Goal: Task Accomplishment & Management: Use online tool/utility

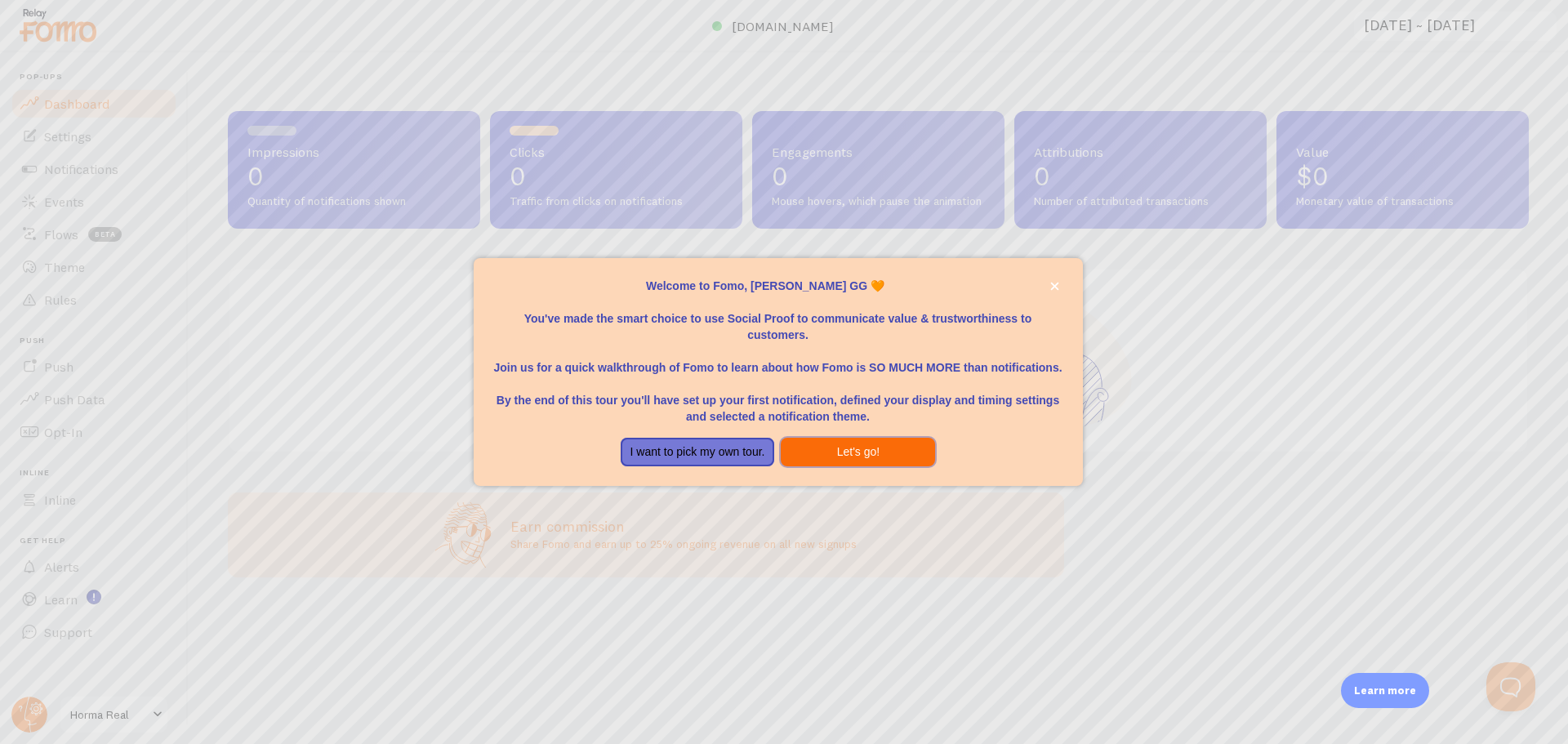
click at [842, 457] on button "Let's go!" at bounding box center [858, 452] width 154 height 29
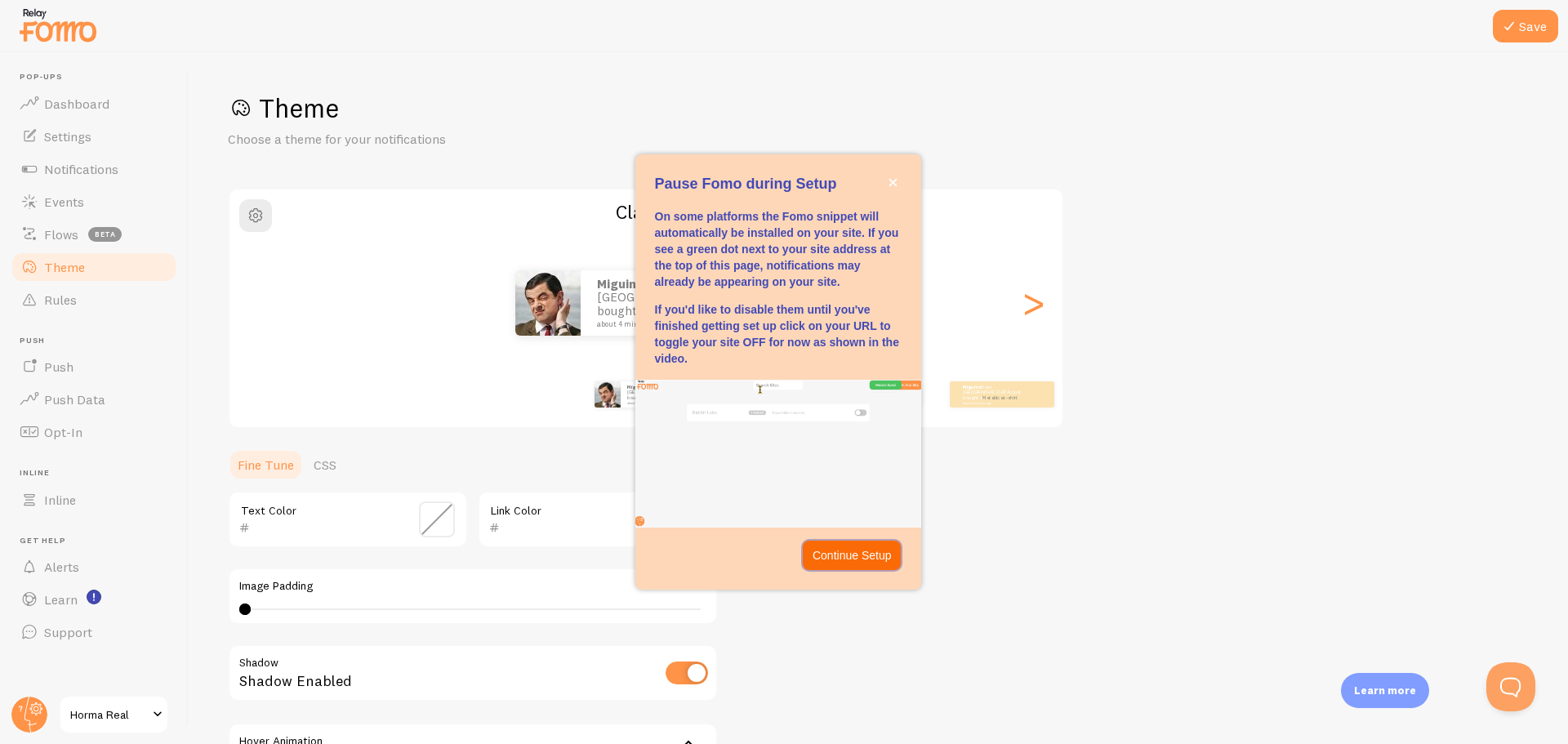
click at [876, 554] on p "Continue Setup" at bounding box center [852, 556] width 80 height 17
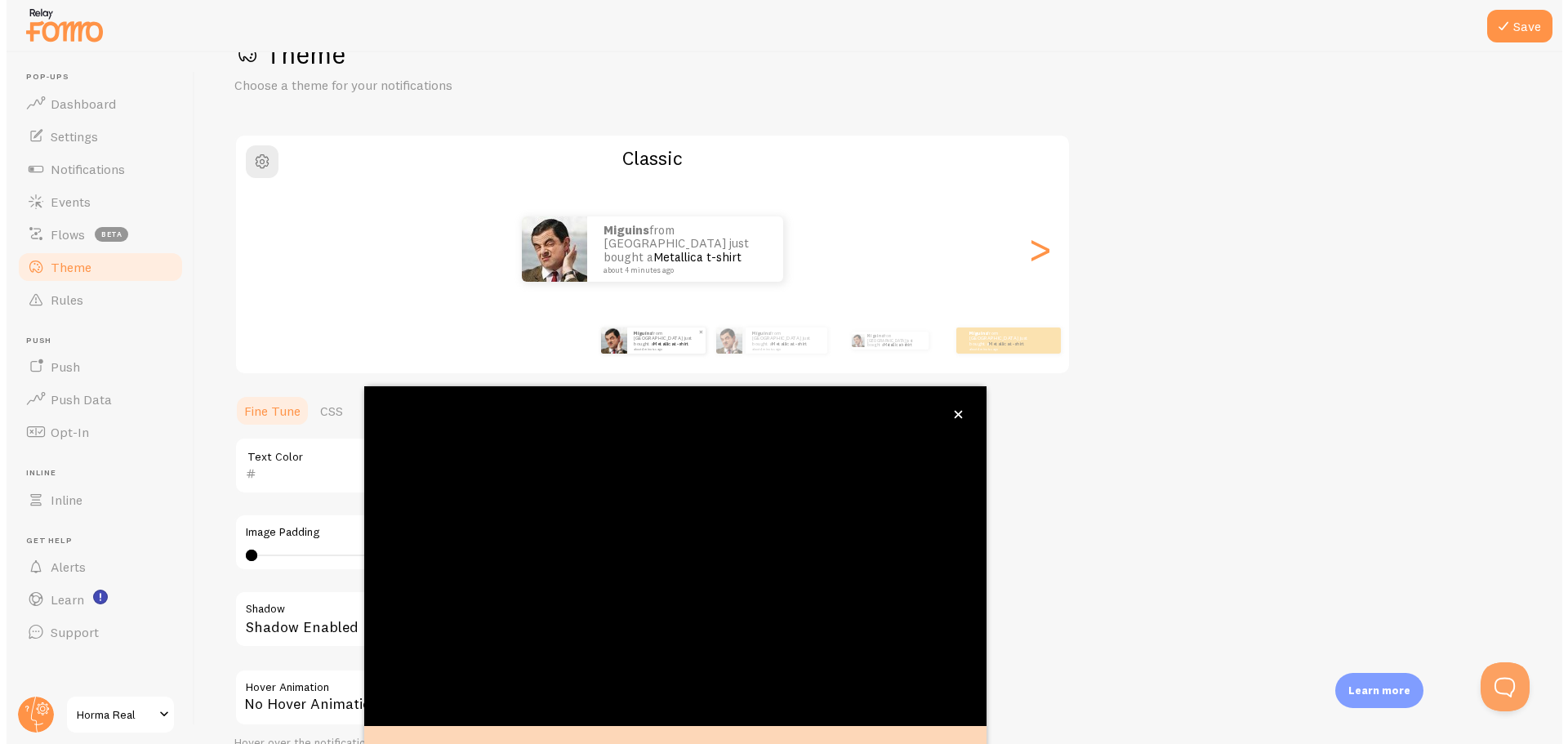
scroll to position [66, 0]
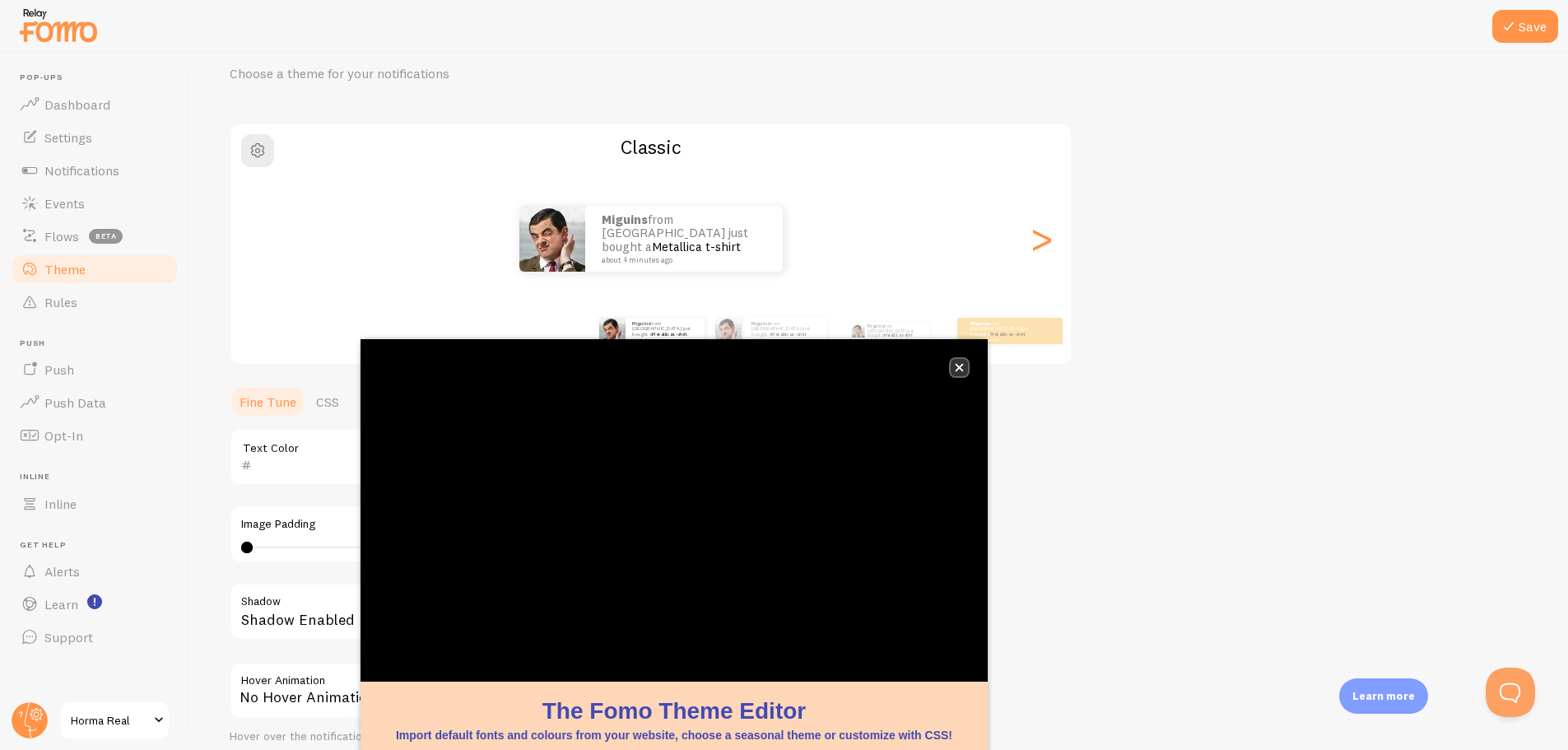
click at [961, 360] on button "close," at bounding box center [960, 367] width 18 height 18
click at [959, 365] on icon "close," at bounding box center [960, 368] width 8 height 8
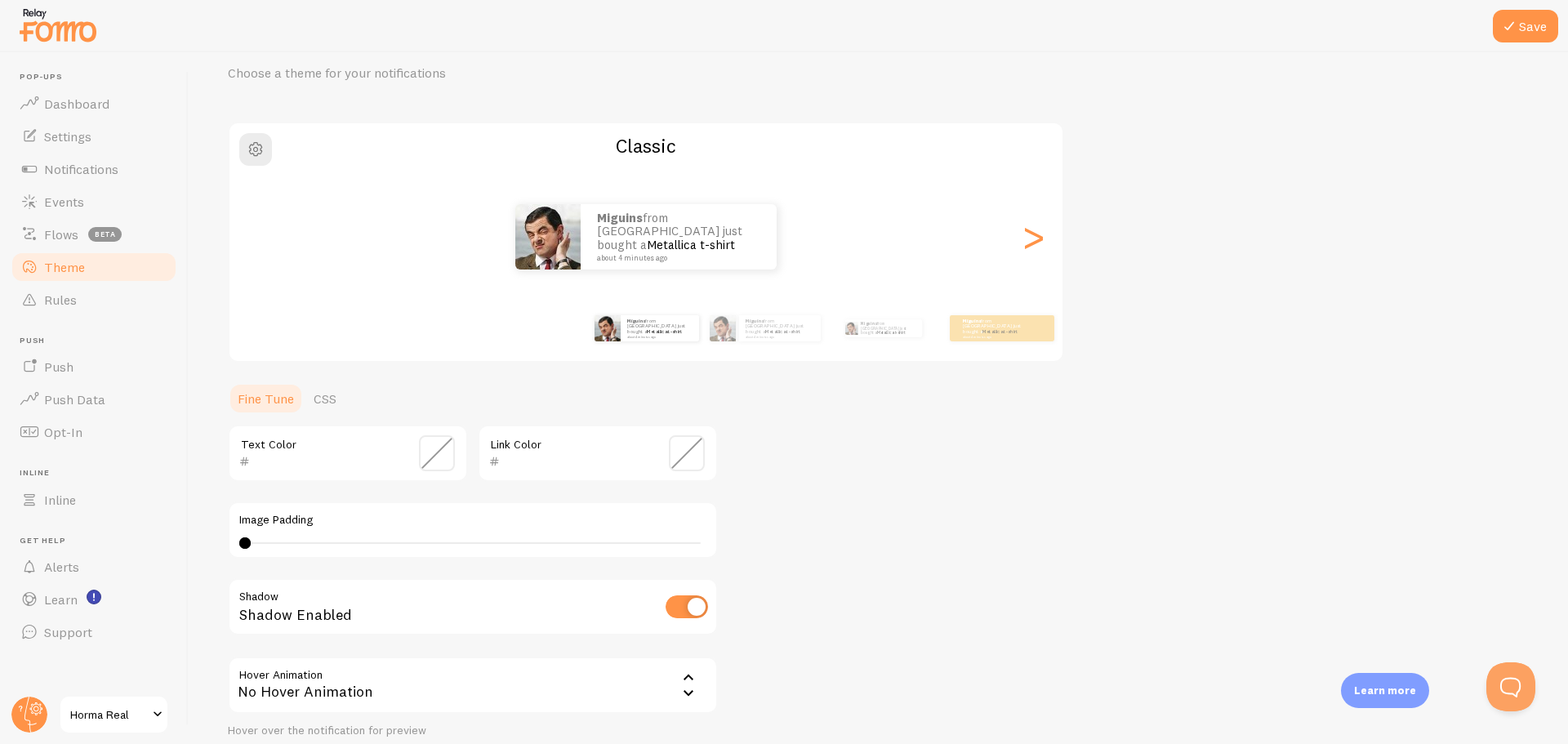
click at [330, 540] on div "0 0 - undefined" at bounding box center [473, 543] width 467 height 13
type input "0"
drag, startPoint x: 330, startPoint y: 540, endPoint x: 147, endPoint y: 549, distance: 183.2
click at [147, 549] on main "Pop-ups Dashboard Settings Notifications Events Flows beta Theme Rules [GEOGRAP…" at bounding box center [784, 398] width 1568 height 692
click at [905, 506] on div "Theme Choose a theme for your notifications Classic Miguins from [GEOGRAPHIC_DA…" at bounding box center [878, 413] width 1301 height 776
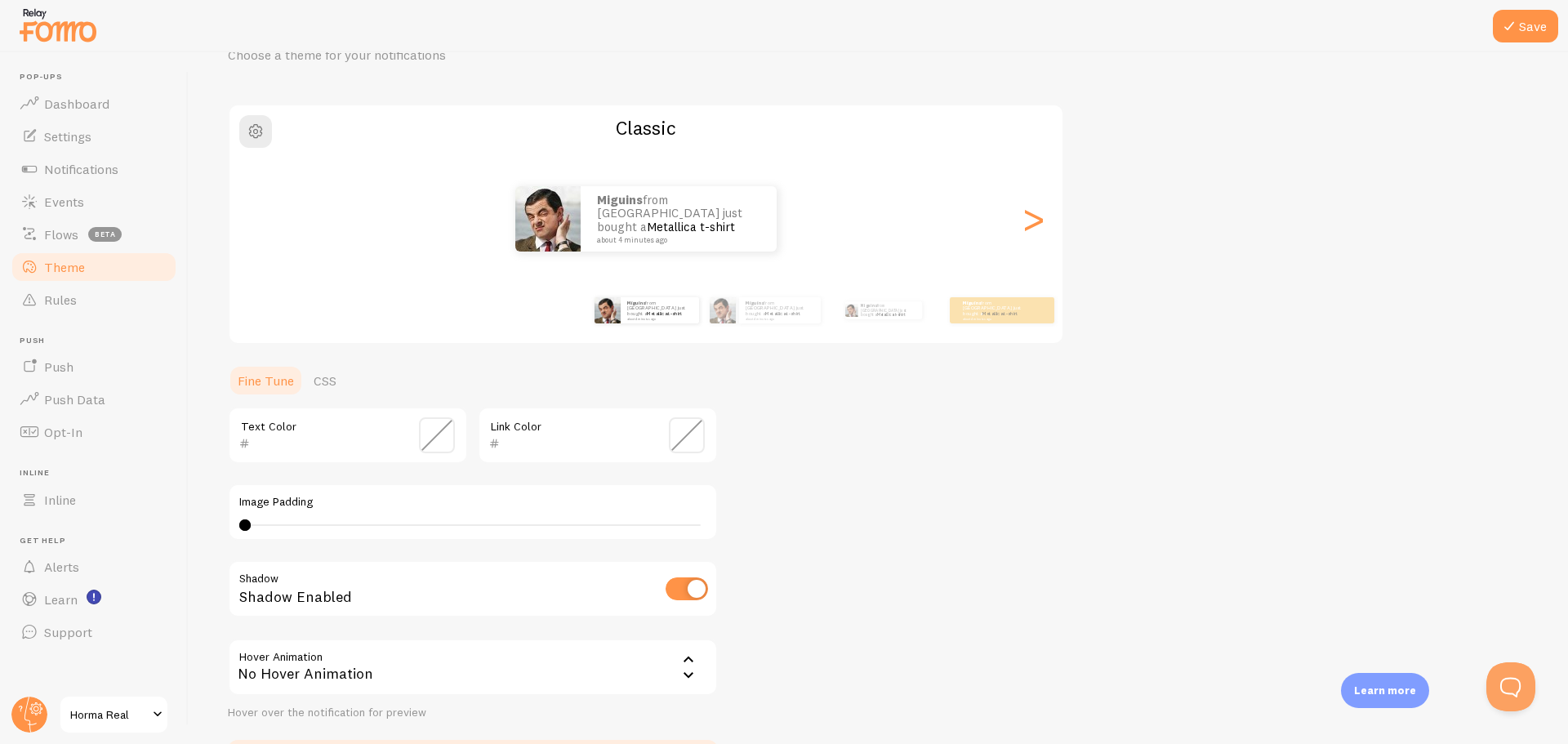
scroll to position [74, 0]
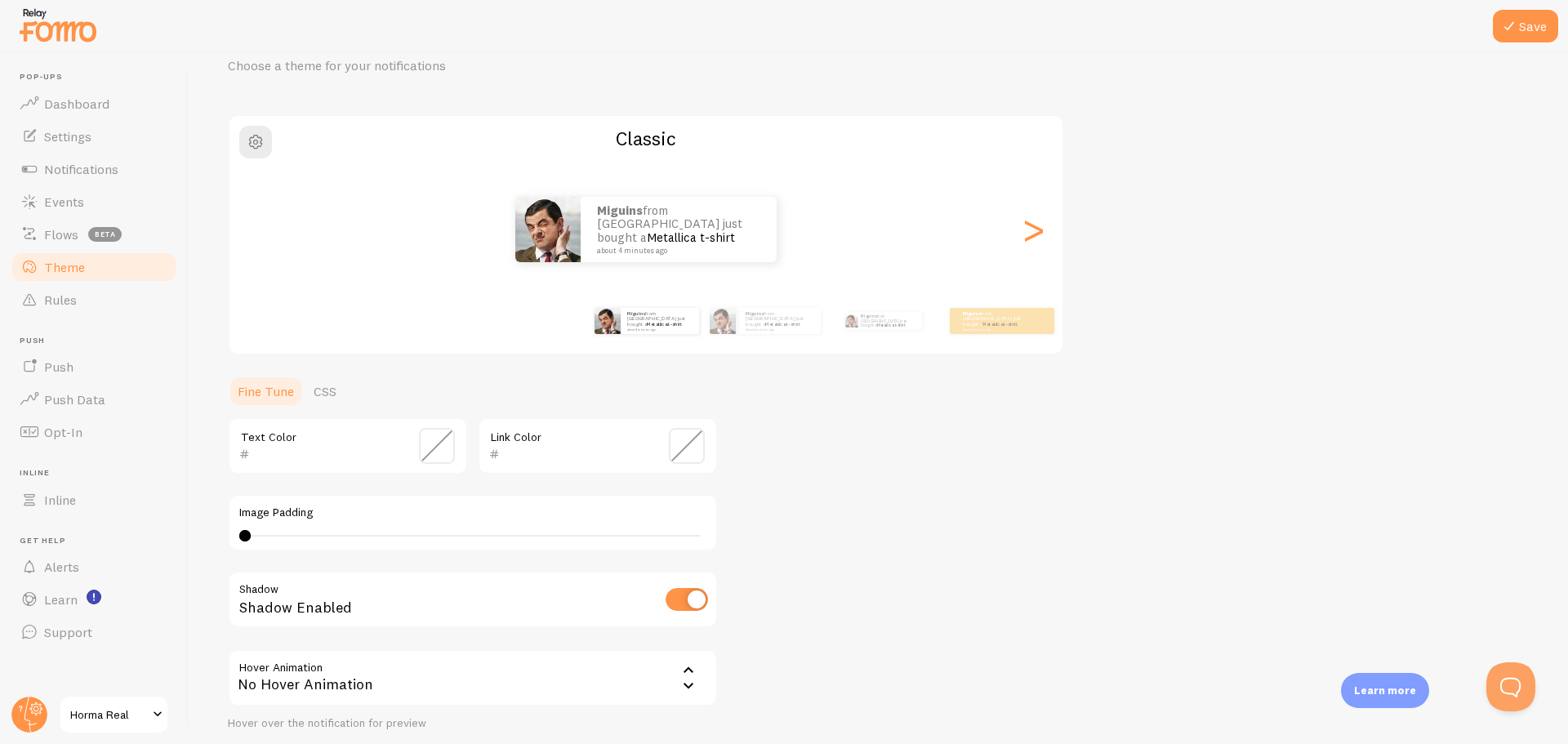
click at [431, 442] on span at bounding box center [436, 445] width 36 height 36
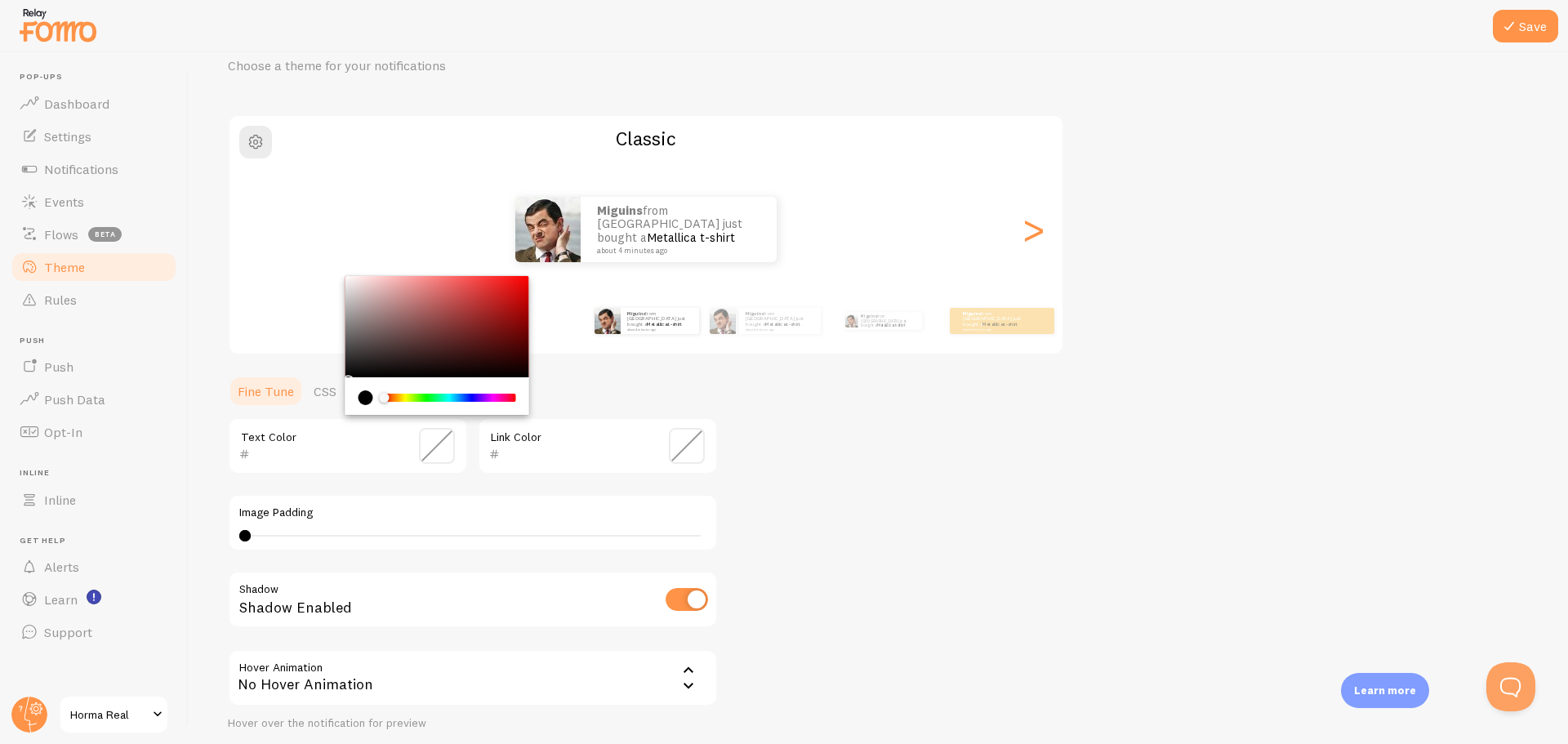
click at [437, 448] on span at bounding box center [436, 445] width 36 height 36
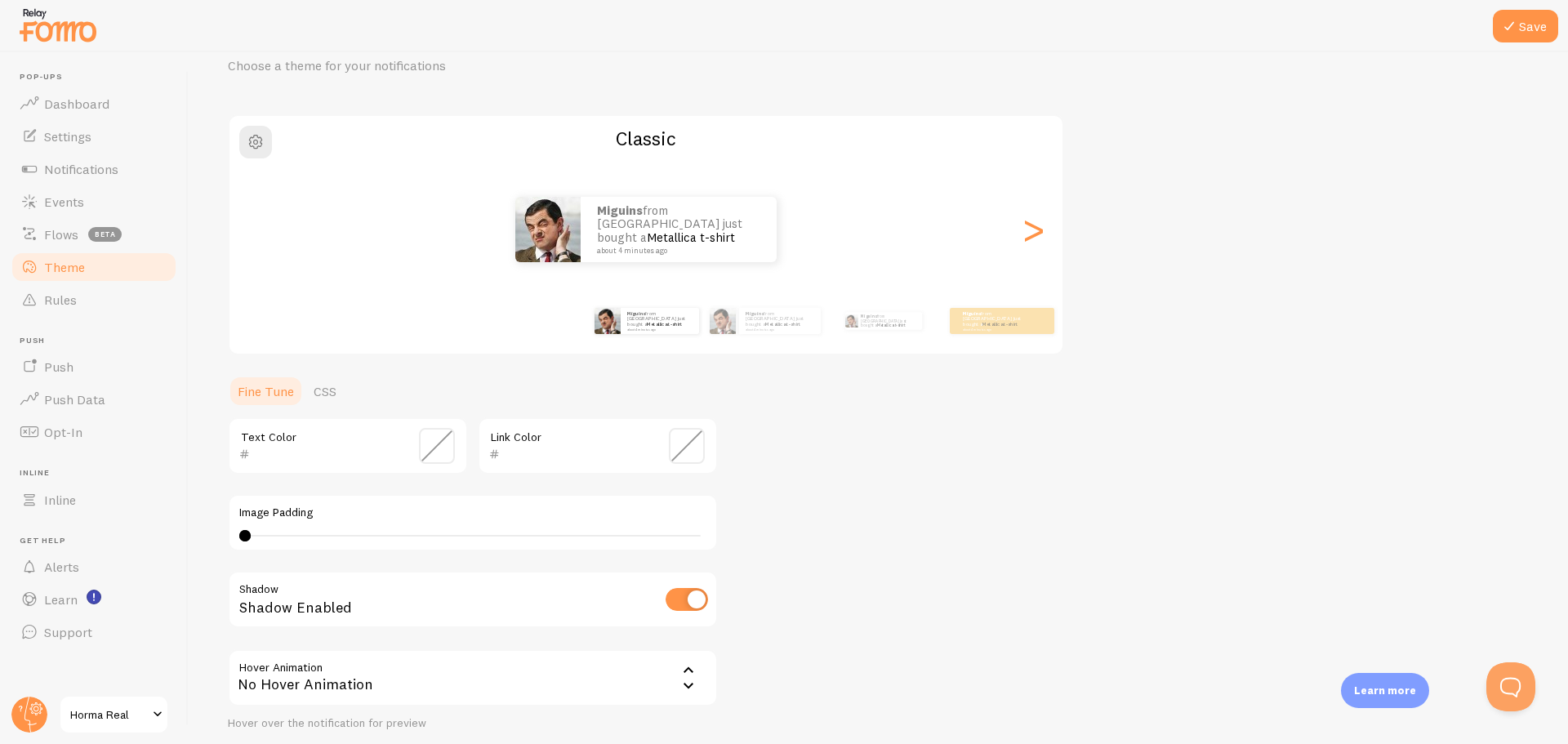
click at [873, 495] on div "Theme Choose a theme for your notifications Classic Miguins from [GEOGRAPHIC_DA…" at bounding box center [878, 406] width 1301 height 776
click at [1032, 235] on div ">" at bounding box center [1033, 230] width 20 height 118
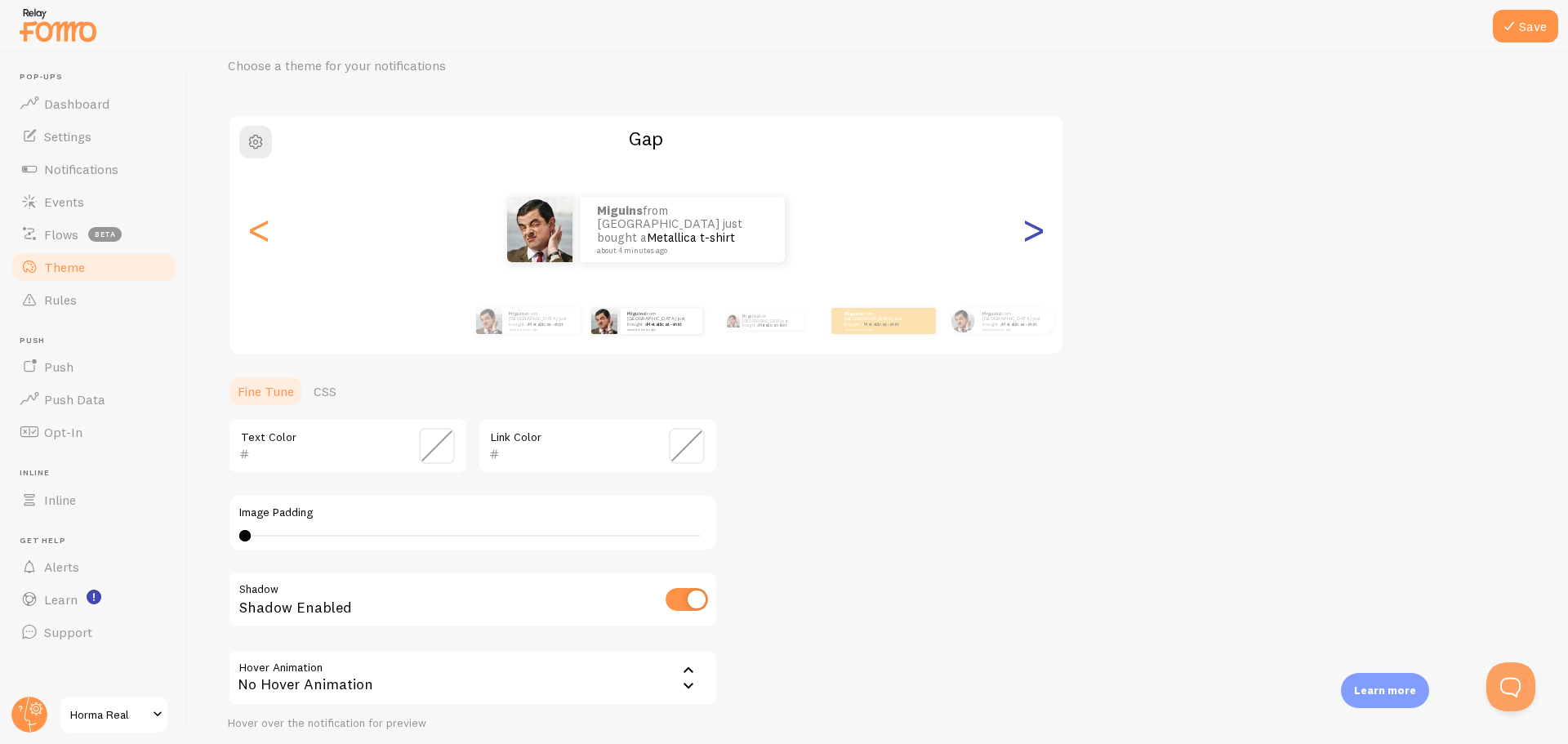
click at [1032, 235] on div ">" at bounding box center [1033, 230] width 20 height 118
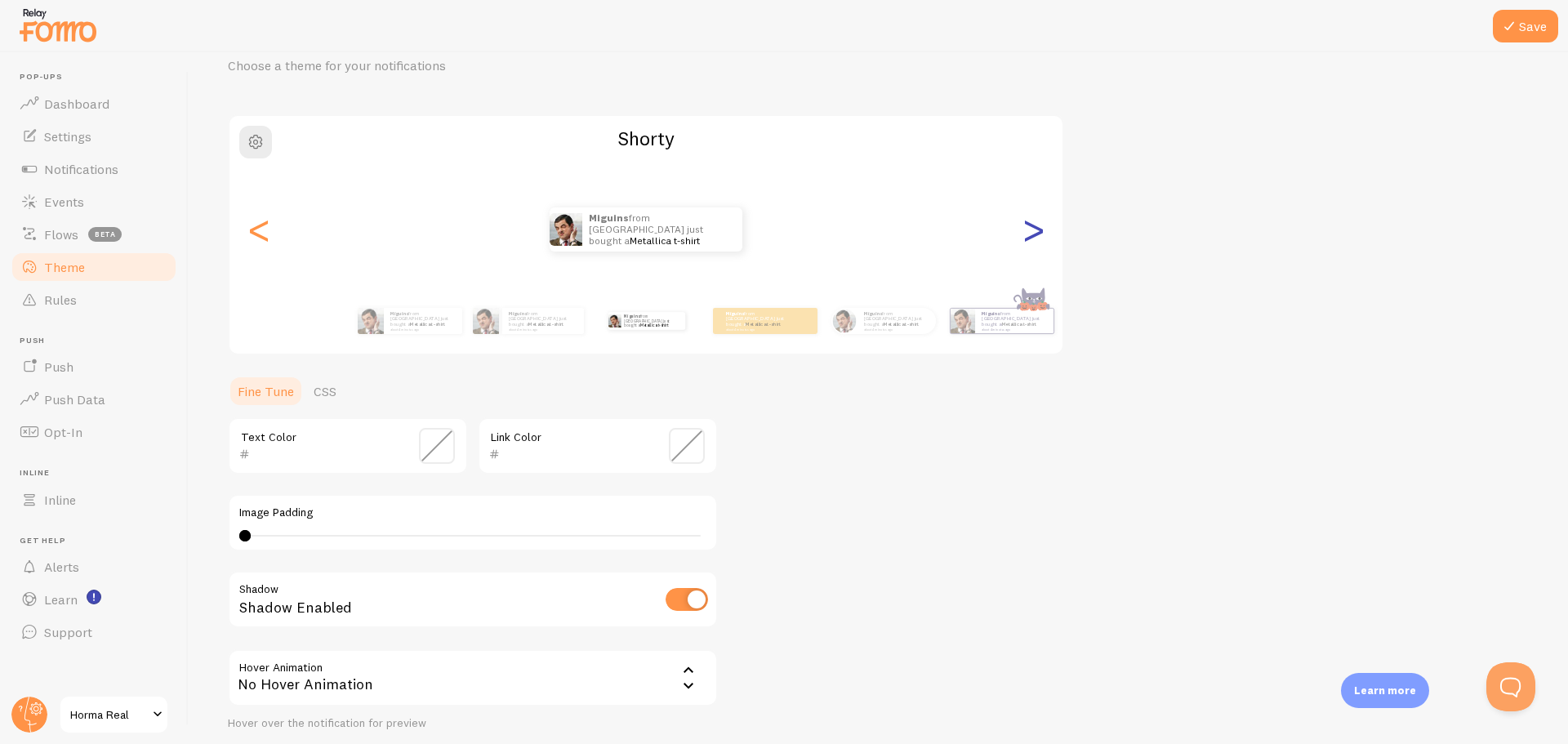
click at [1032, 235] on div ">" at bounding box center [1033, 230] width 20 height 118
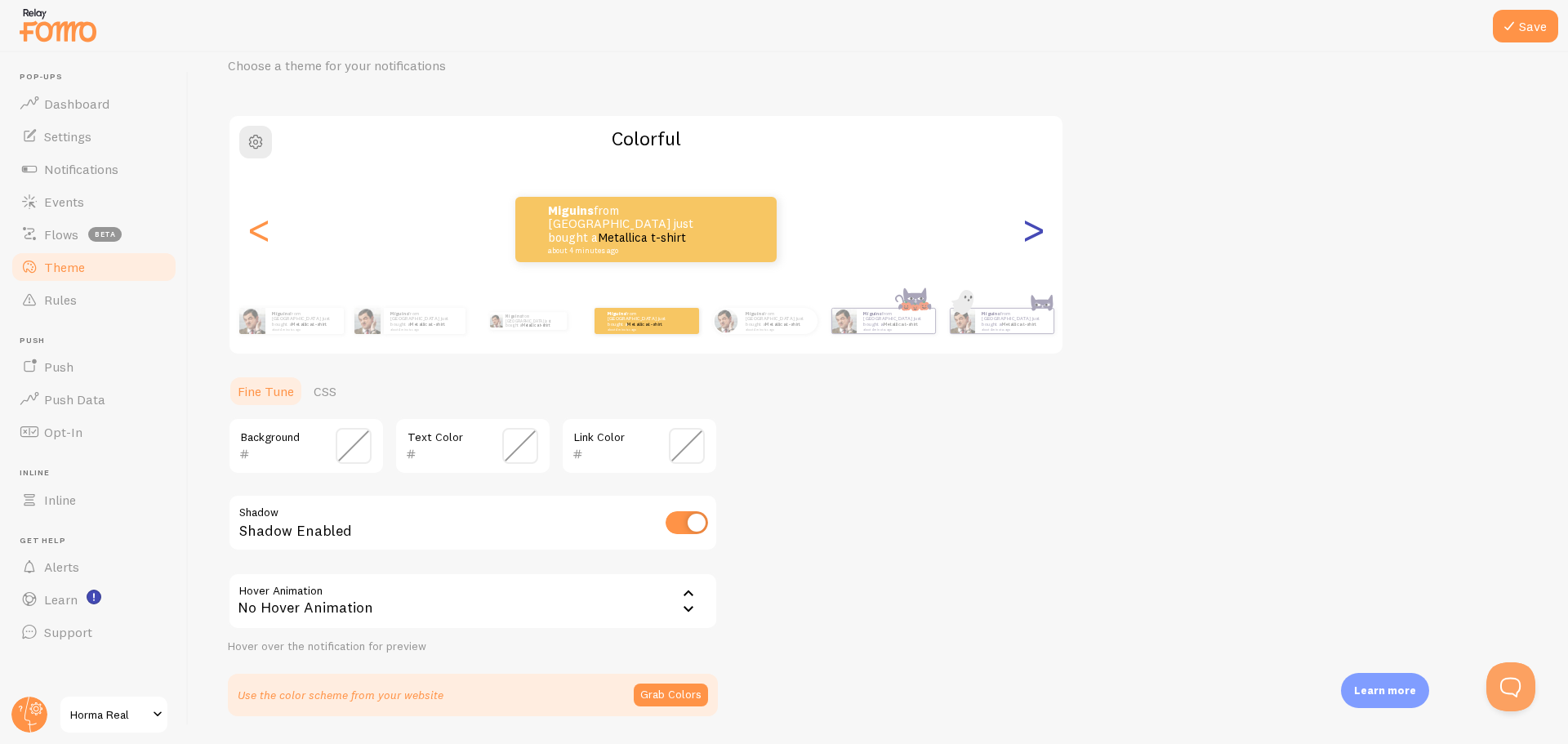
click at [1032, 235] on div ">" at bounding box center [1033, 230] width 20 height 118
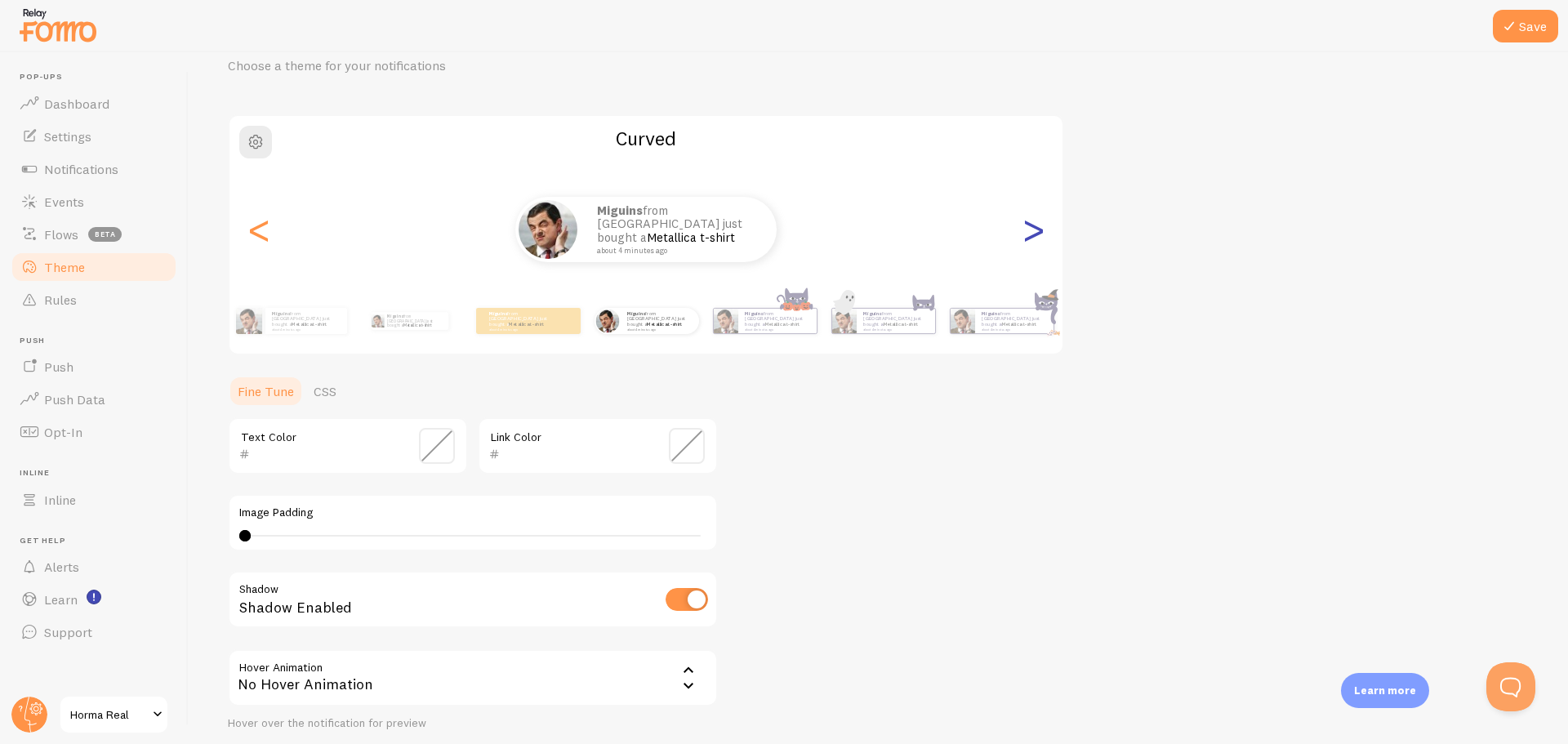
click at [1032, 235] on div ">" at bounding box center [1033, 230] width 20 height 118
type input "0"
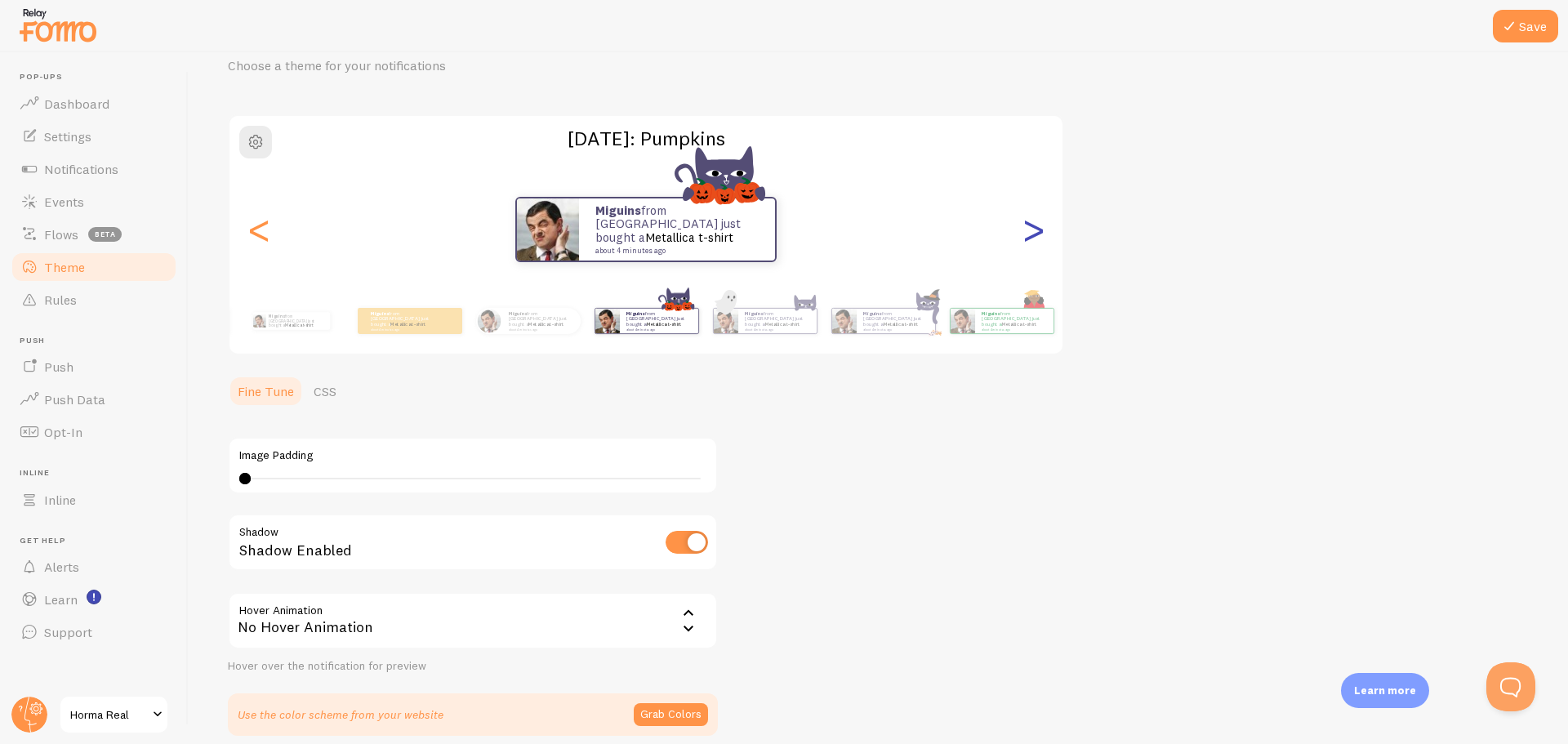
click at [1032, 235] on div ">" at bounding box center [1033, 230] width 20 height 118
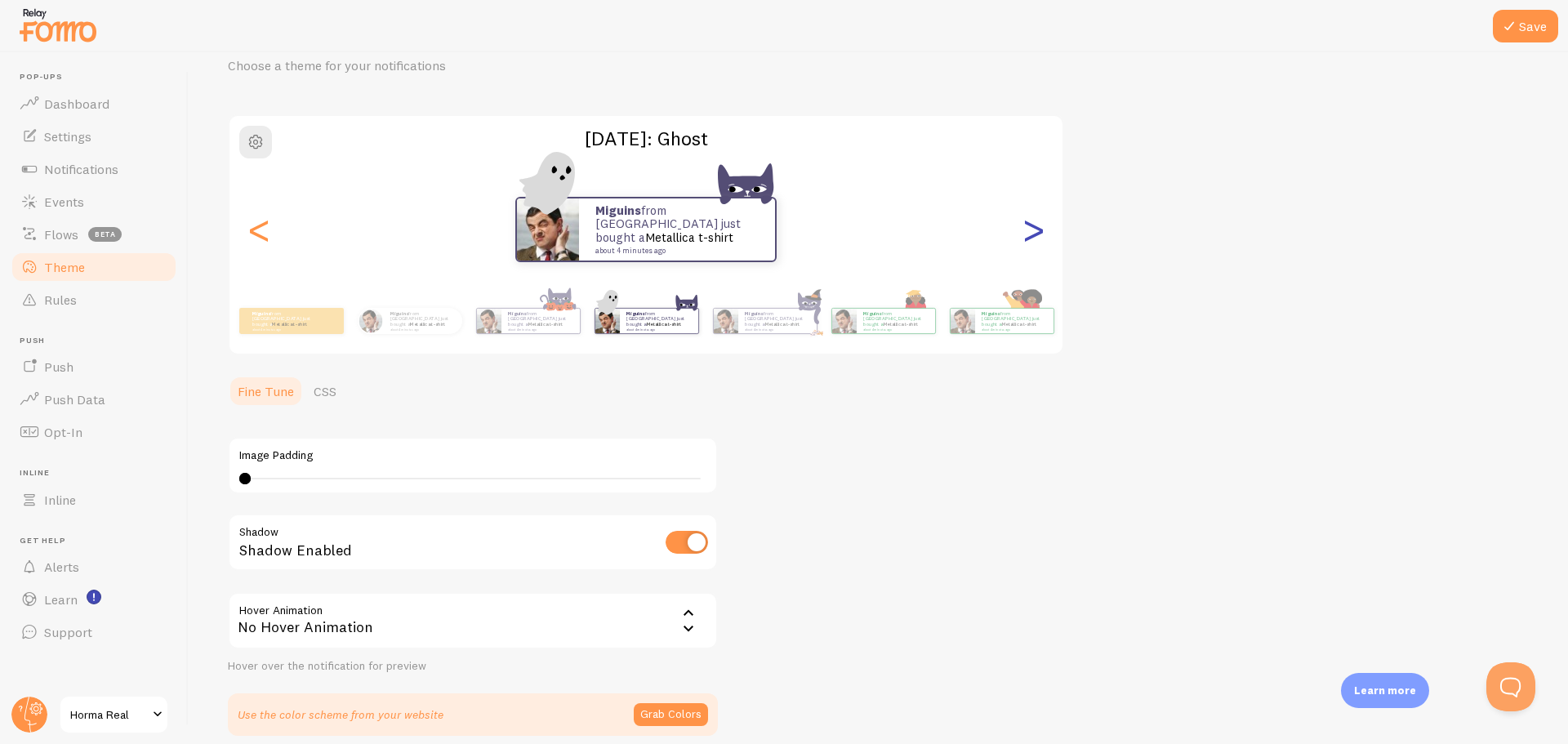
click at [1032, 235] on div ">" at bounding box center [1033, 230] width 20 height 118
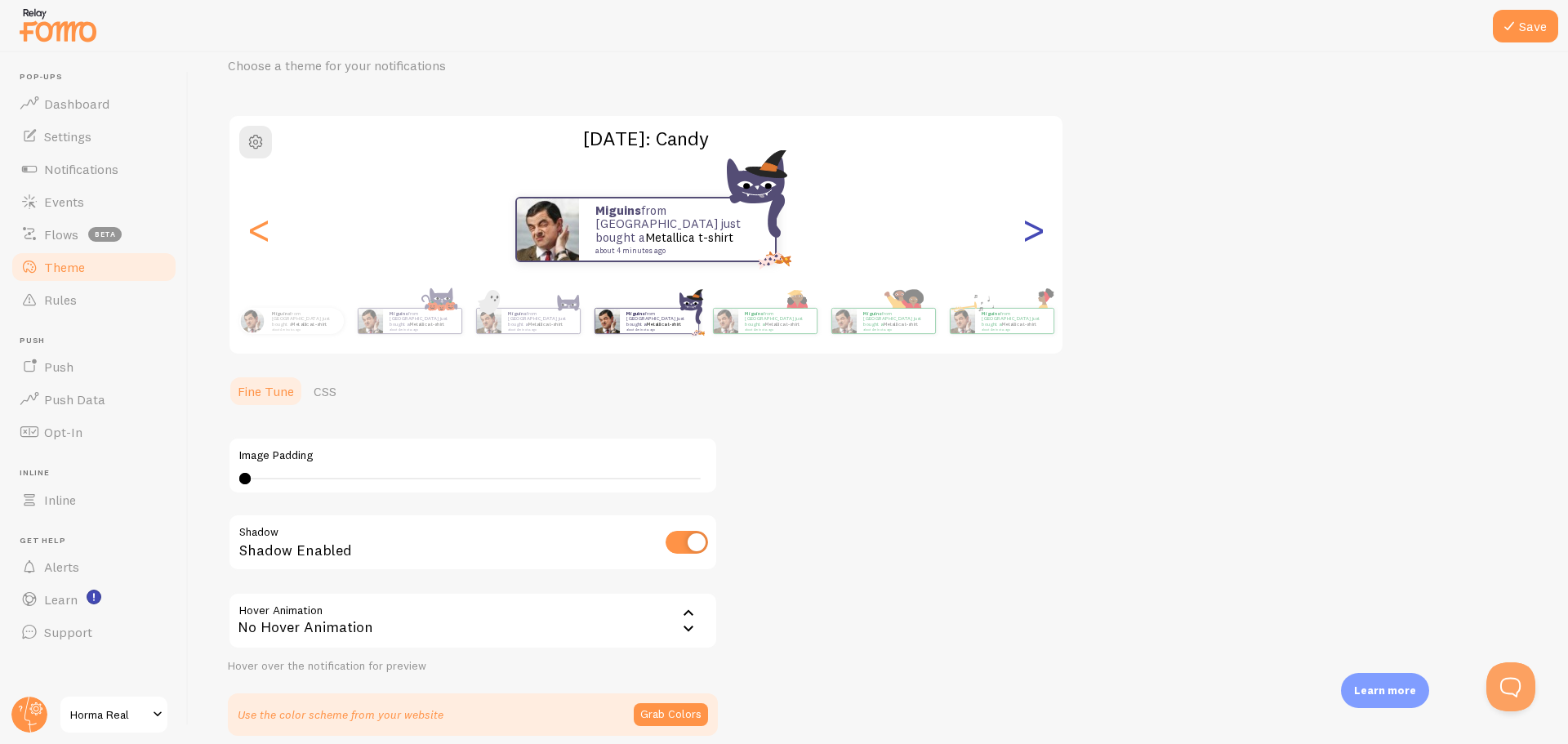
click at [1032, 235] on div ">" at bounding box center [1033, 230] width 20 height 118
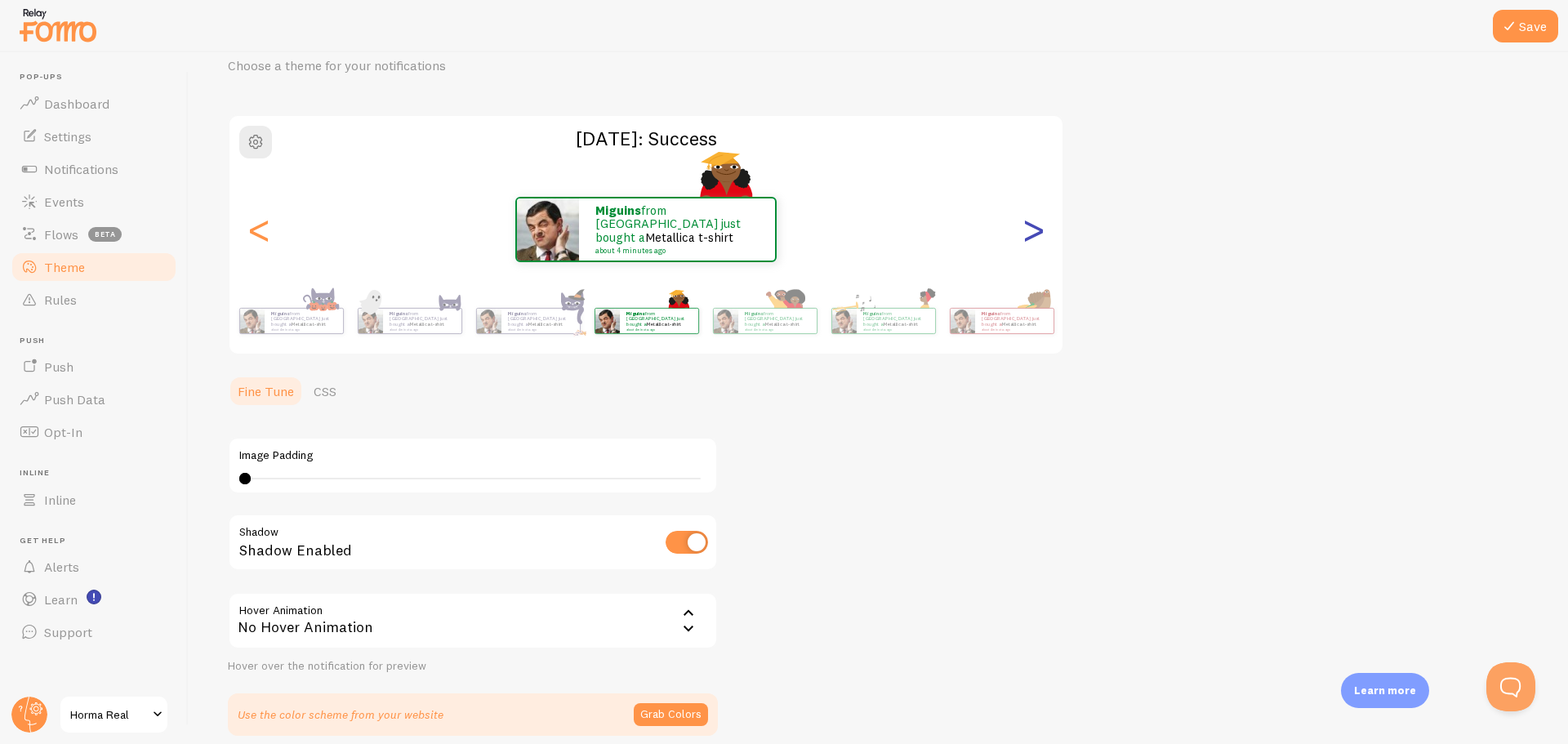
click at [1032, 235] on div ">" at bounding box center [1033, 230] width 20 height 118
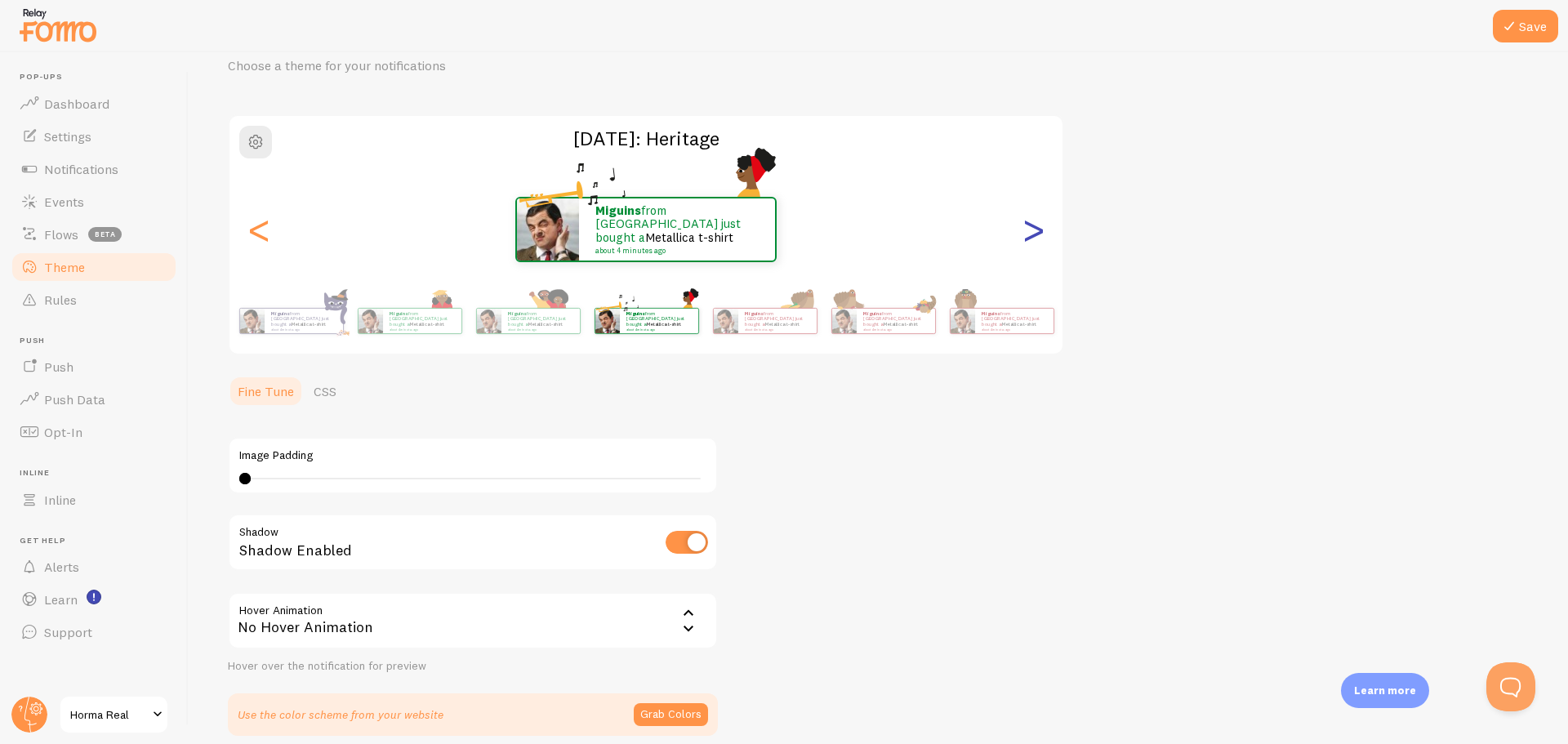
click at [1032, 235] on div ">" at bounding box center [1033, 230] width 20 height 118
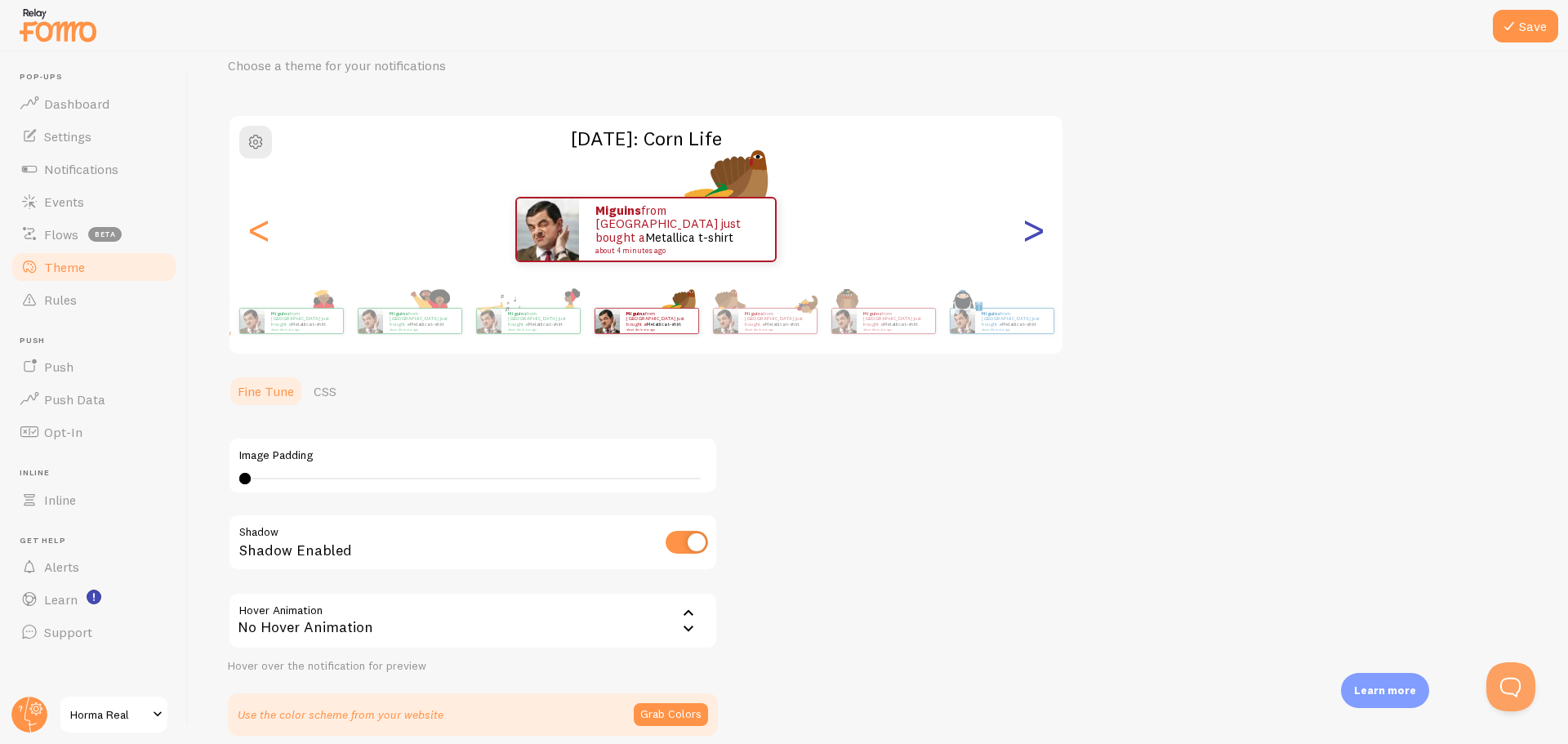
click at [1032, 235] on div ">" at bounding box center [1033, 230] width 20 height 118
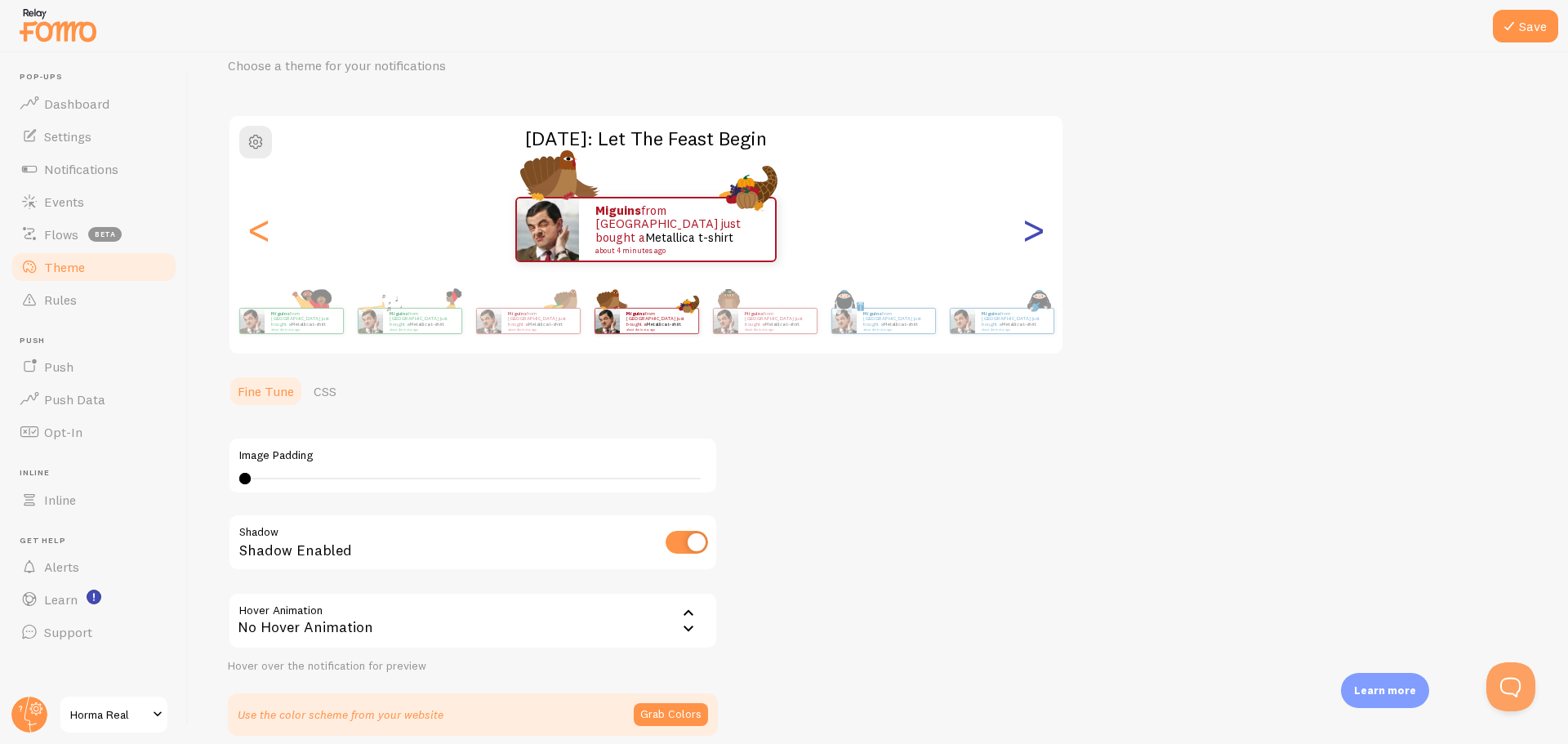
click at [1032, 235] on div ">" at bounding box center [1033, 230] width 20 height 118
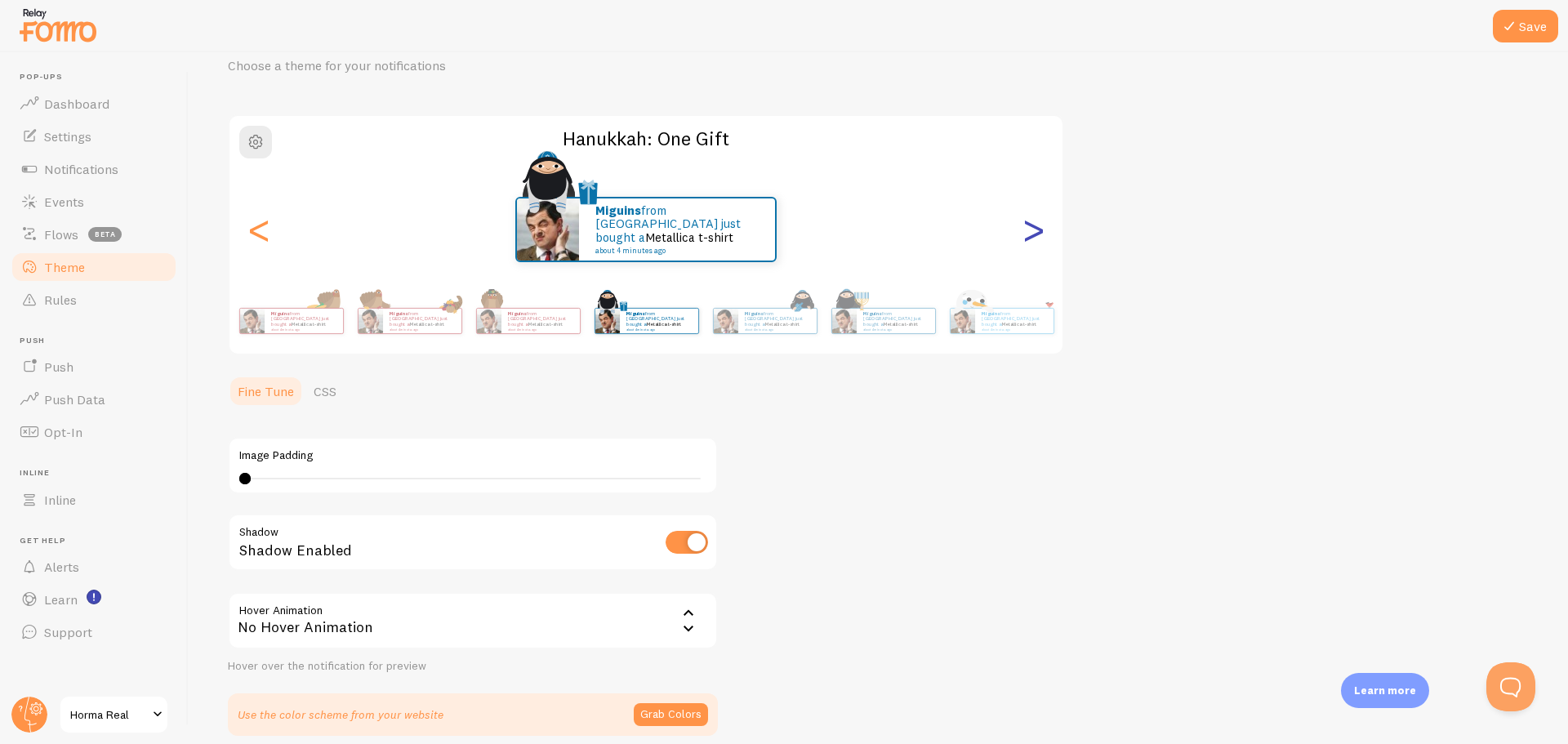
click at [1032, 235] on div ">" at bounding box center [1033, 230] width 20 height 118
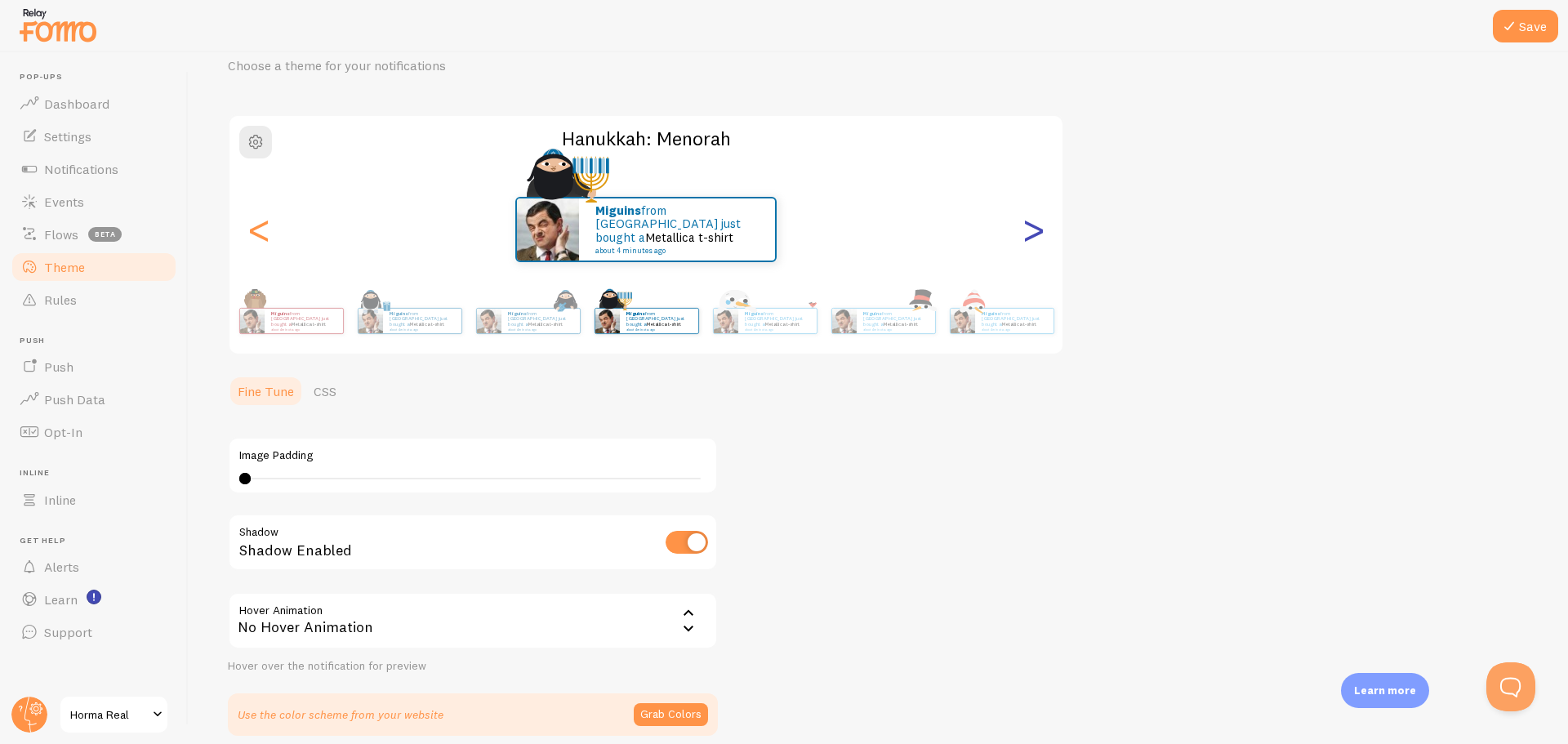
click at [1032, 235] on div ">" at bounding box center [1033, 230] width 20 height 118
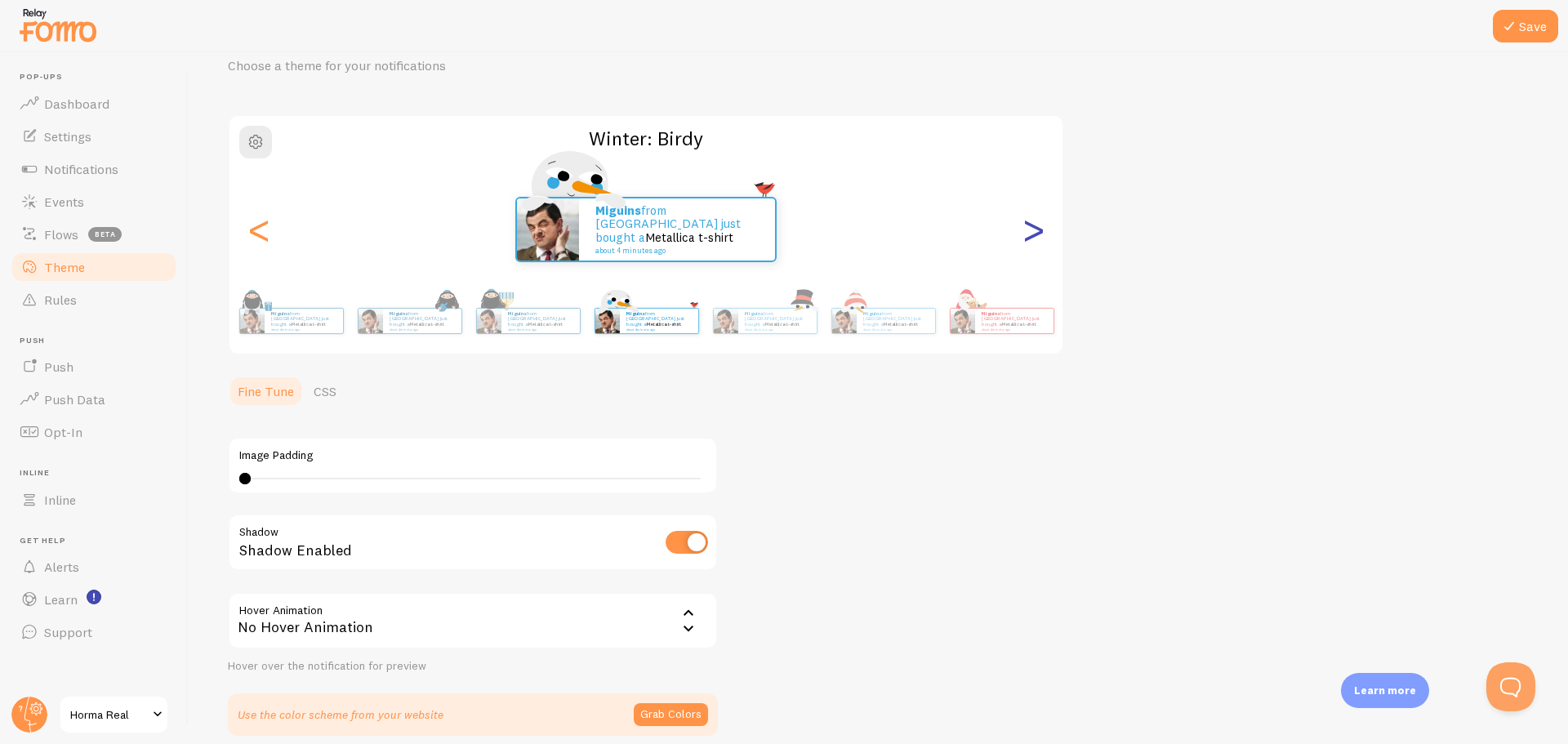
click at [1032, 235] on div ">" at bounding box center [1033, 230] width 20 height 118
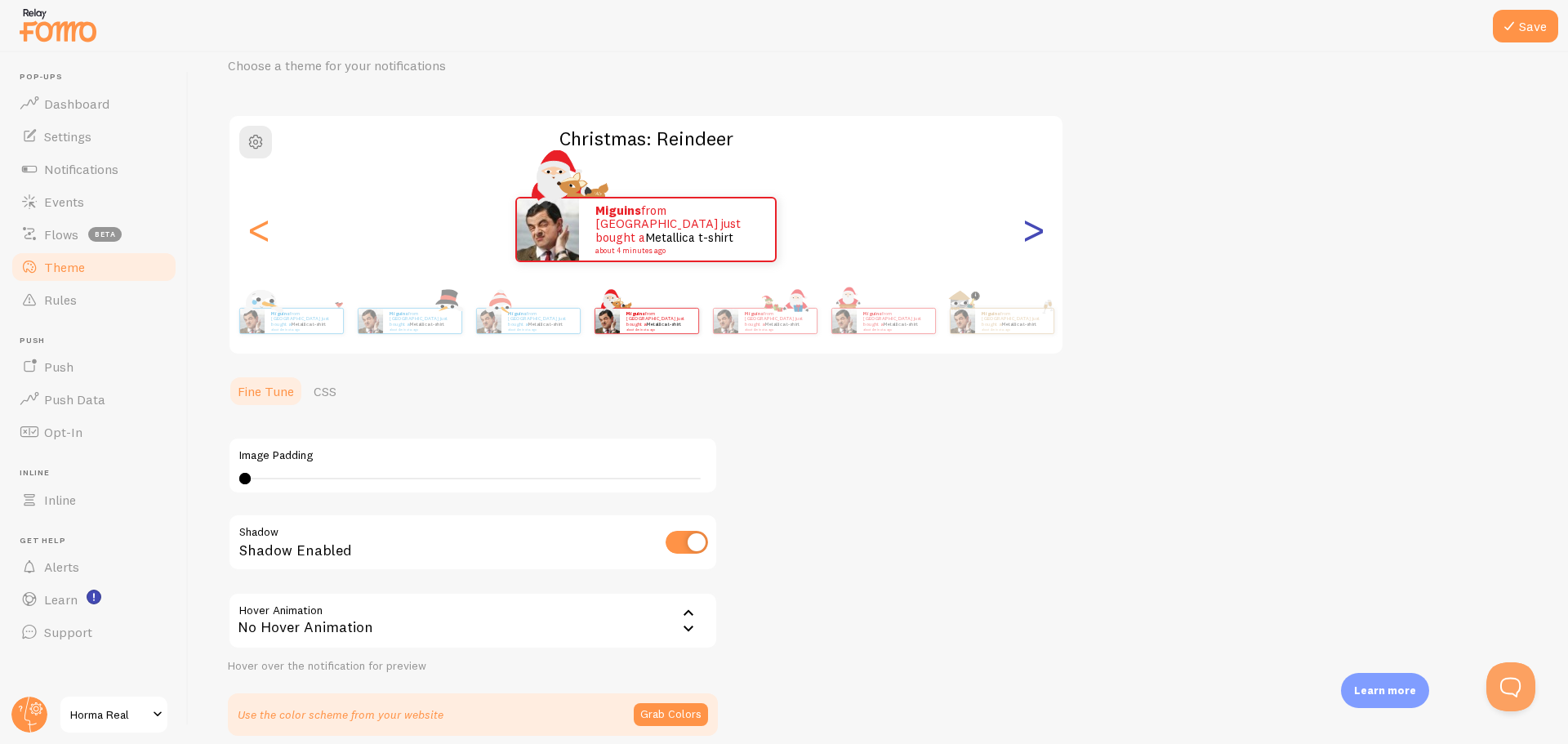
click at [1032, 235] on div ">" at bounding box center [1033, 230] width 20 height 118
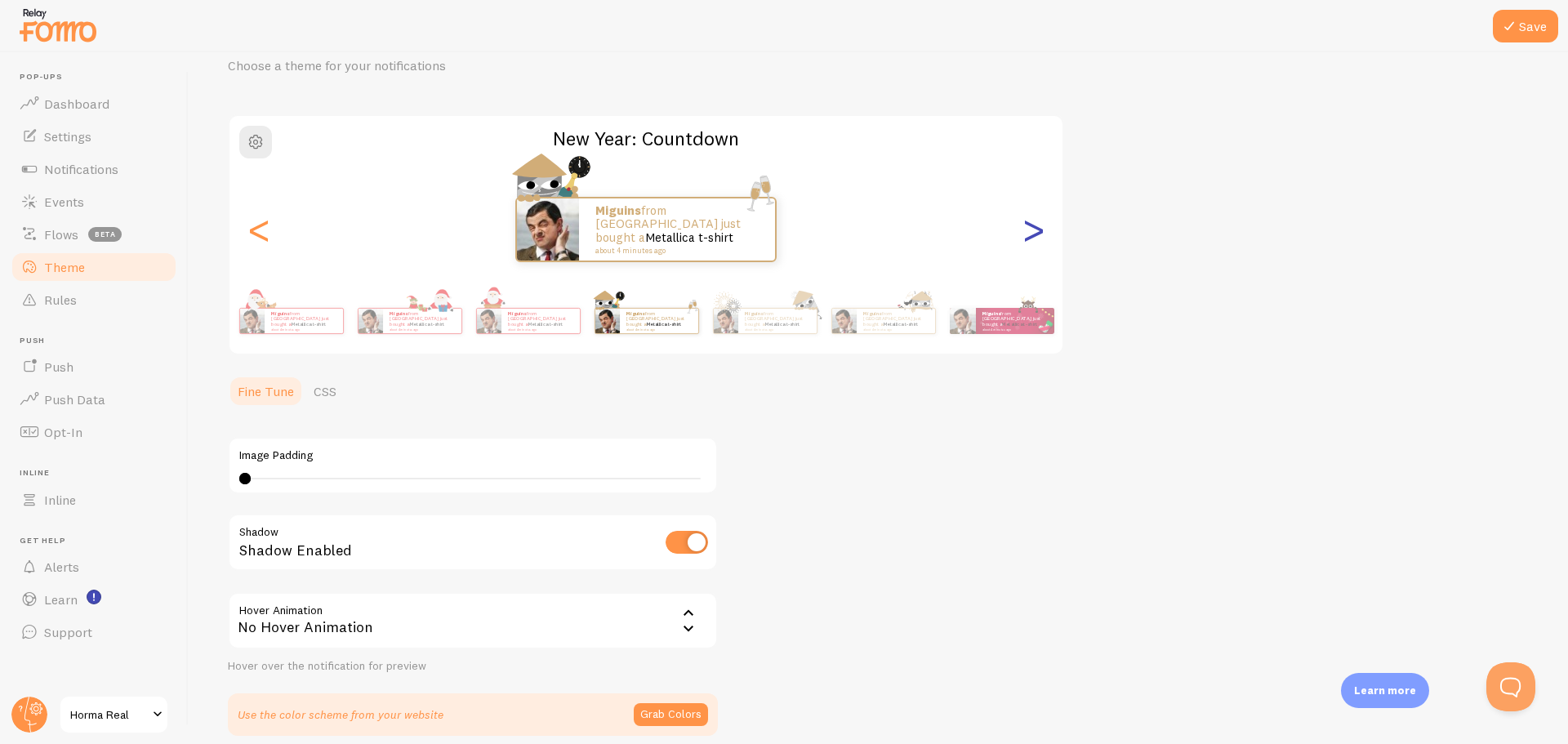
click at [1032, 235] on div ">" at bounding box center [1033, 230] width 20 height 118
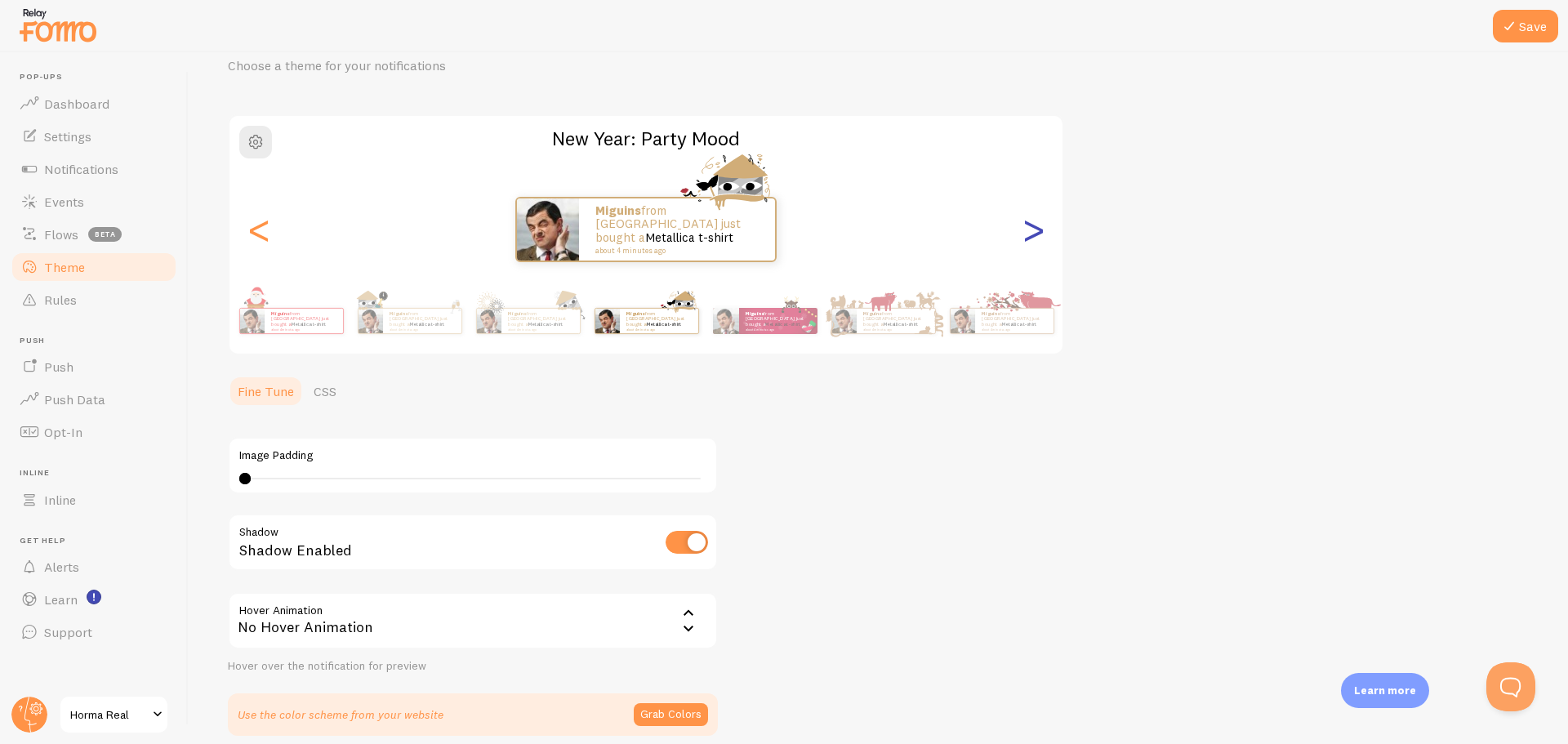
click at [1032, 235] on div ">" at bounding box center [1033, 230] width 20 height 118
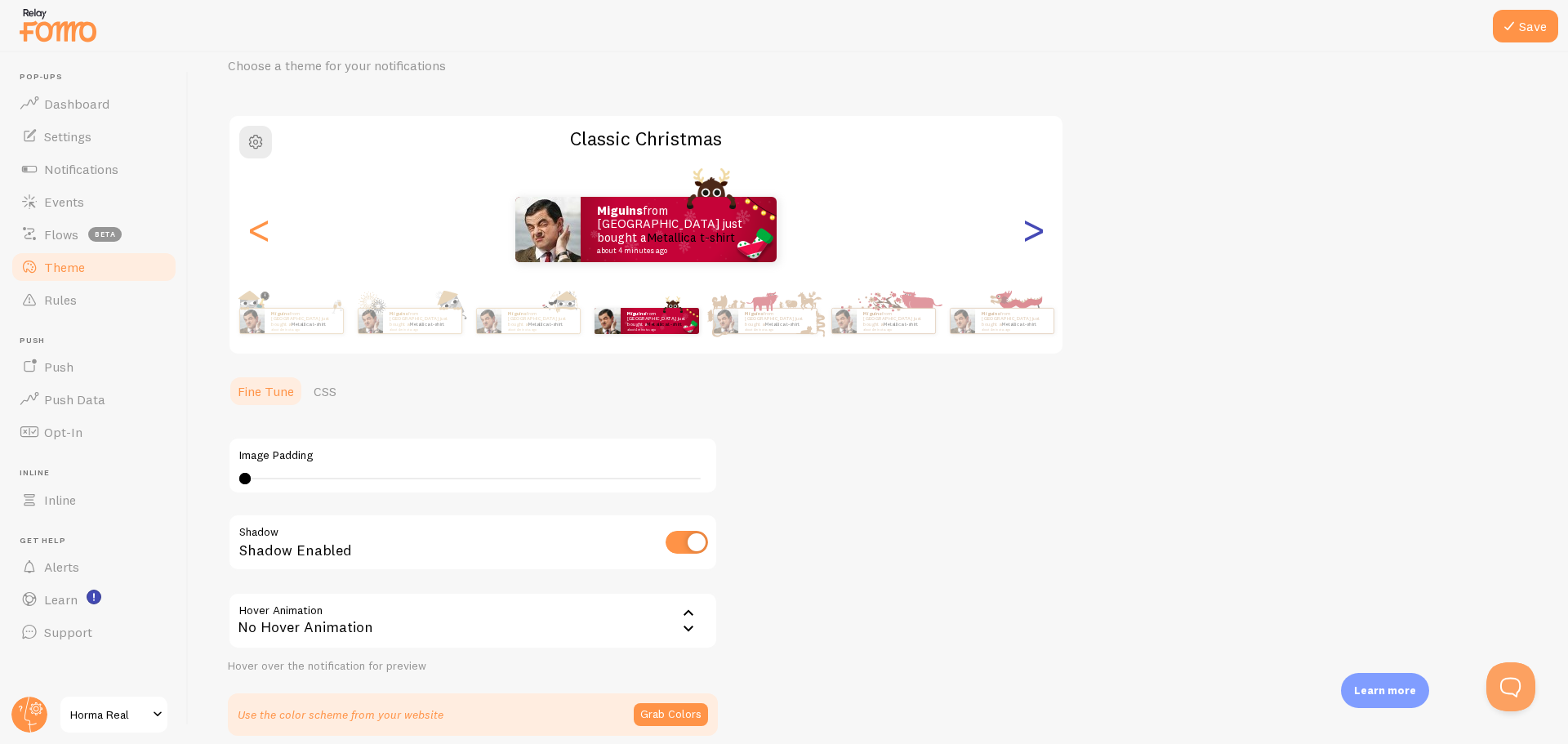
click at [1032, 235] on div ">" at bounding box center [1033, 230] width 20 height 118
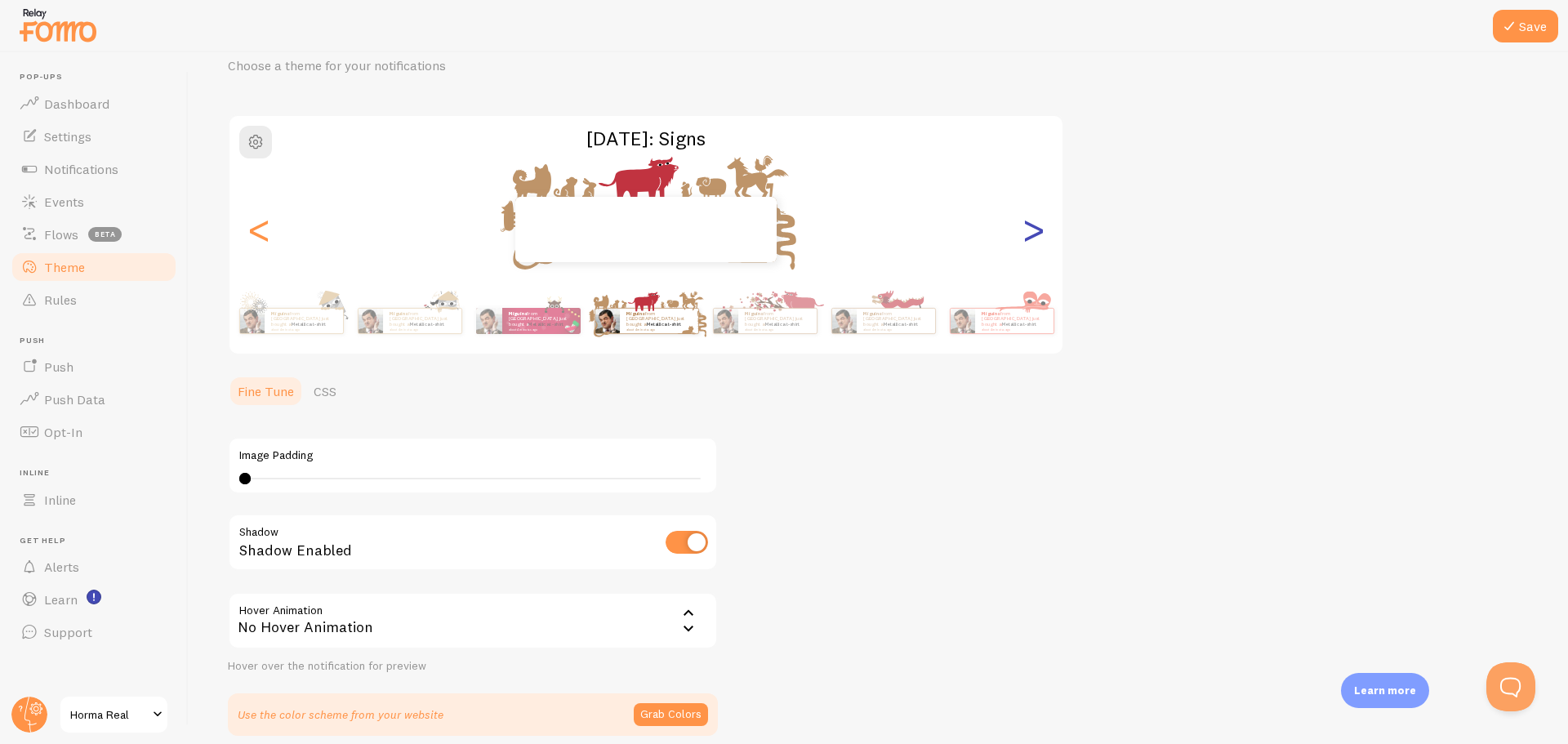
click at [1032, 235] on div ">" at bounding box center [1033, 230] width 20 height 118
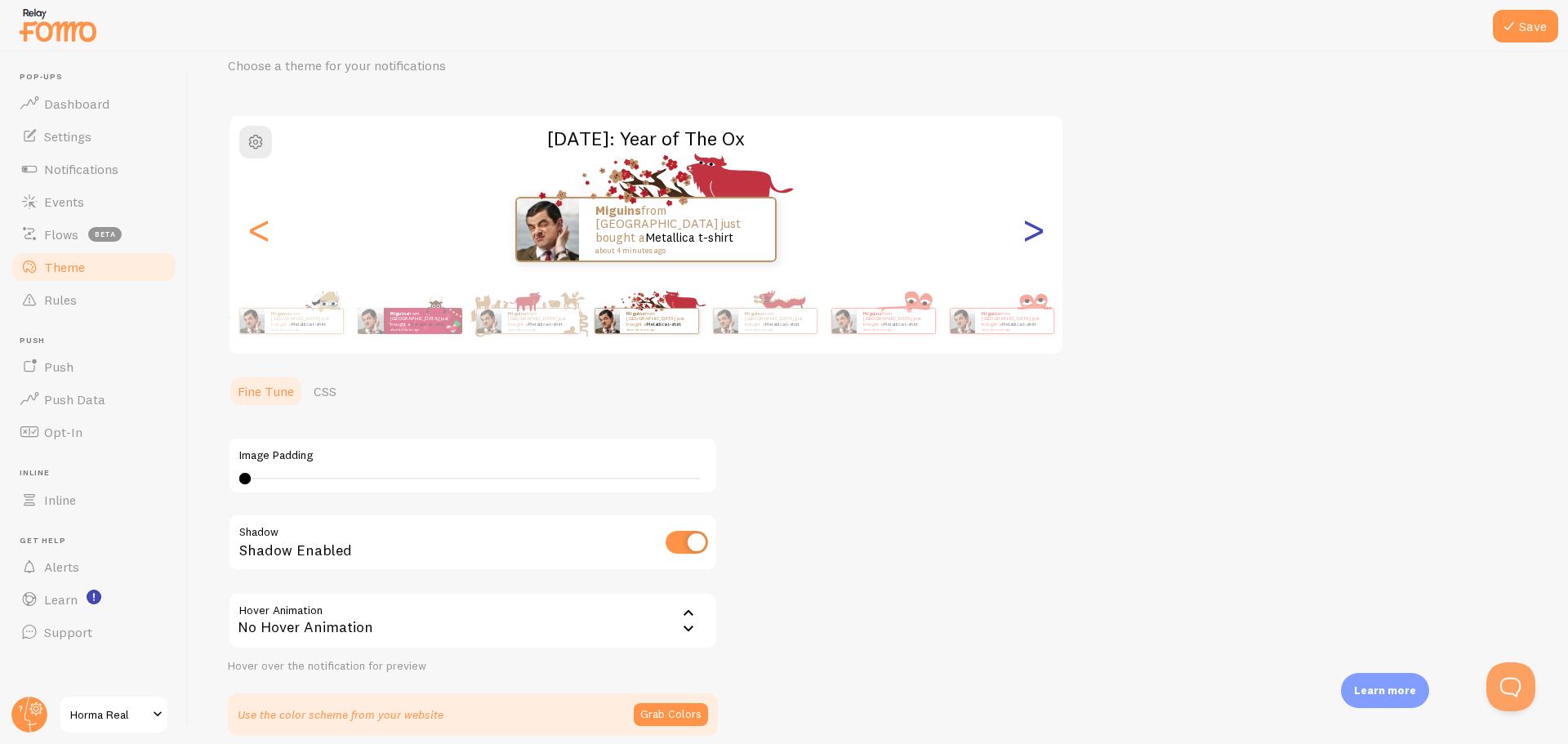
click at [1032, 235] on div ">" at bounding box center [1033, 230] width 20 height 118
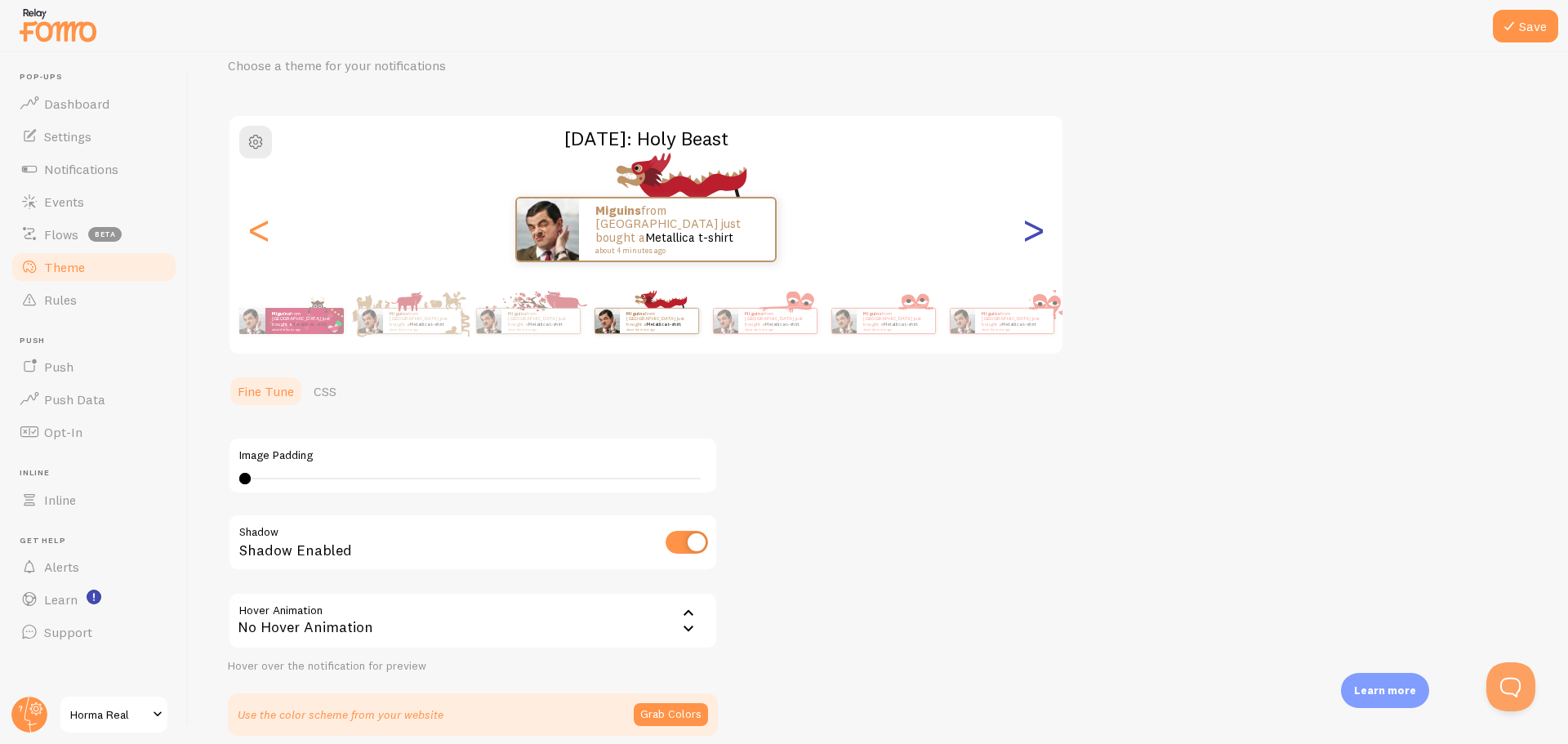
click at [1032, 235] on div ">" at bounding box center [1033, 230] width 20 height 118
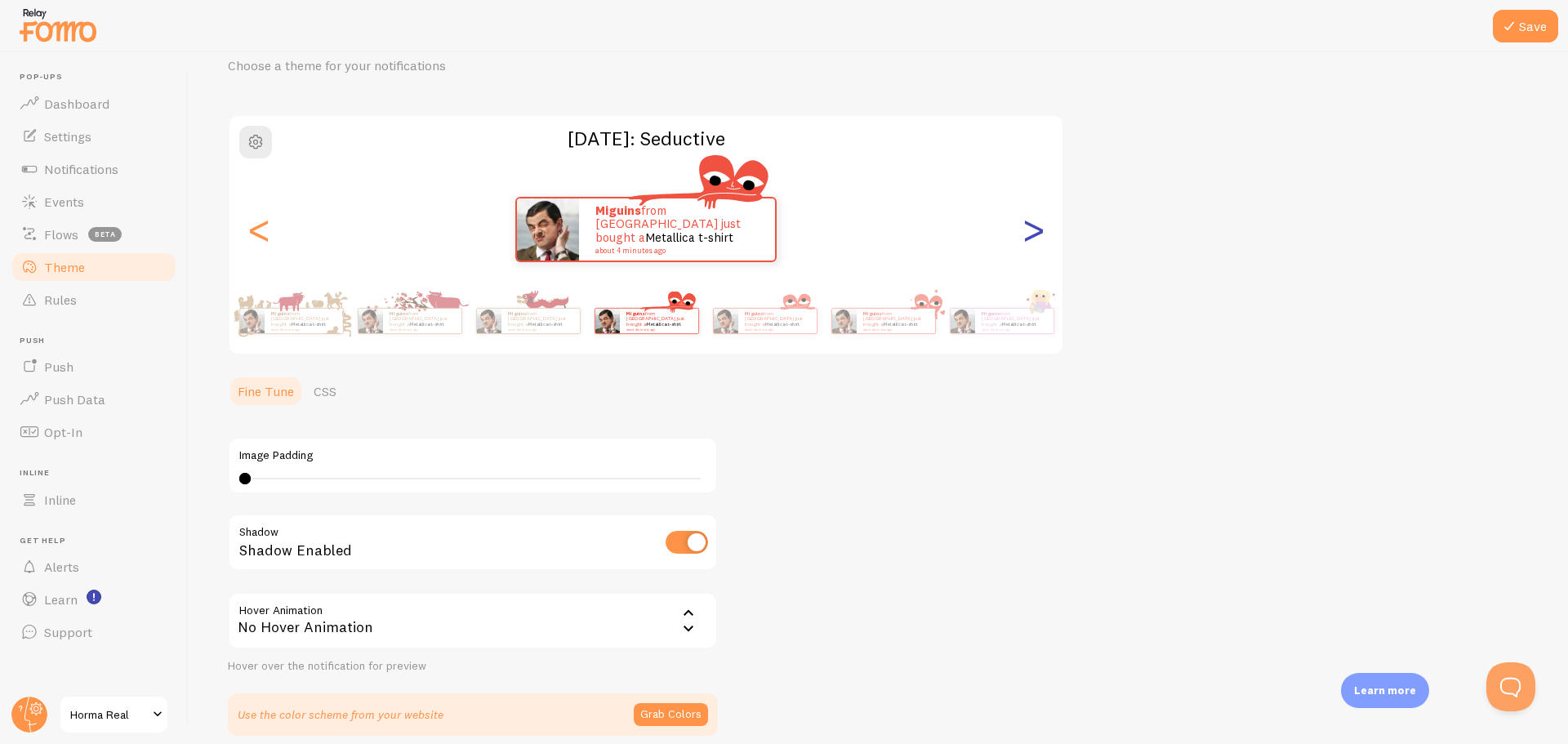
click at [1032, 235] on div ">" at bounding box center [1033, 230] width 20 height 118
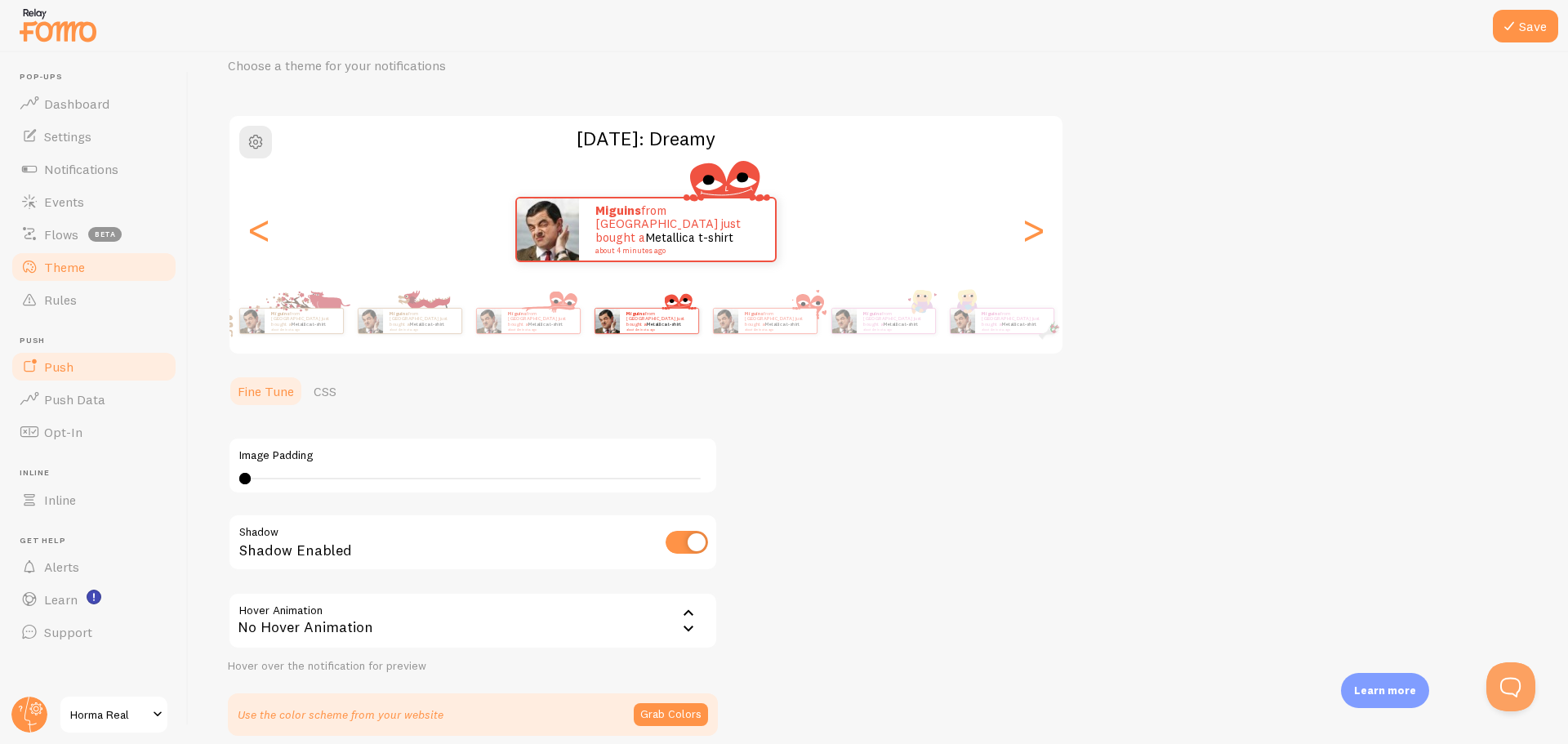
click at [107, 367] on link "Push" at bounding box center [94, 367] width 168 height 32
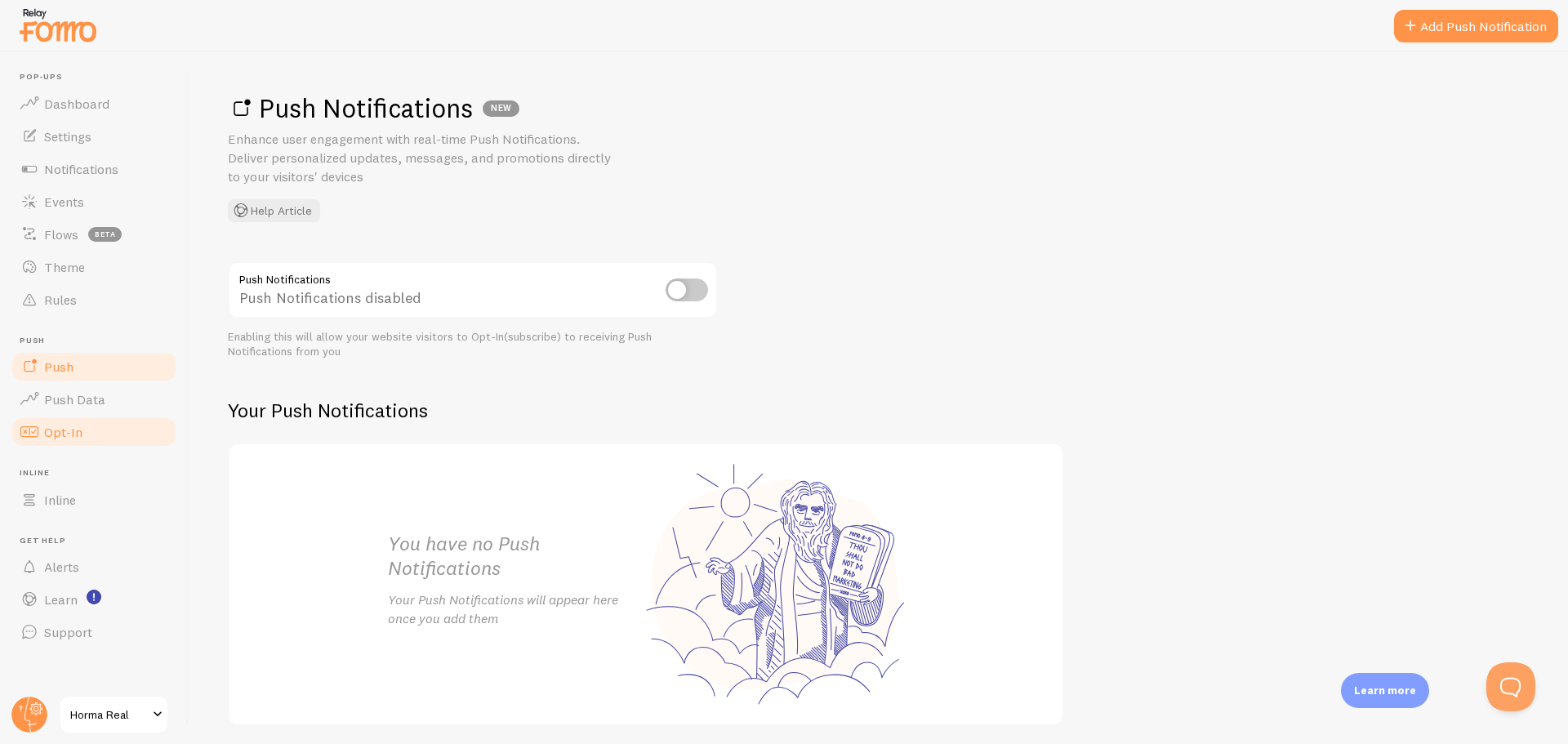
click at [113, 436] on link "Opt-In" at bounding box center [94, 431] width 168 height 32
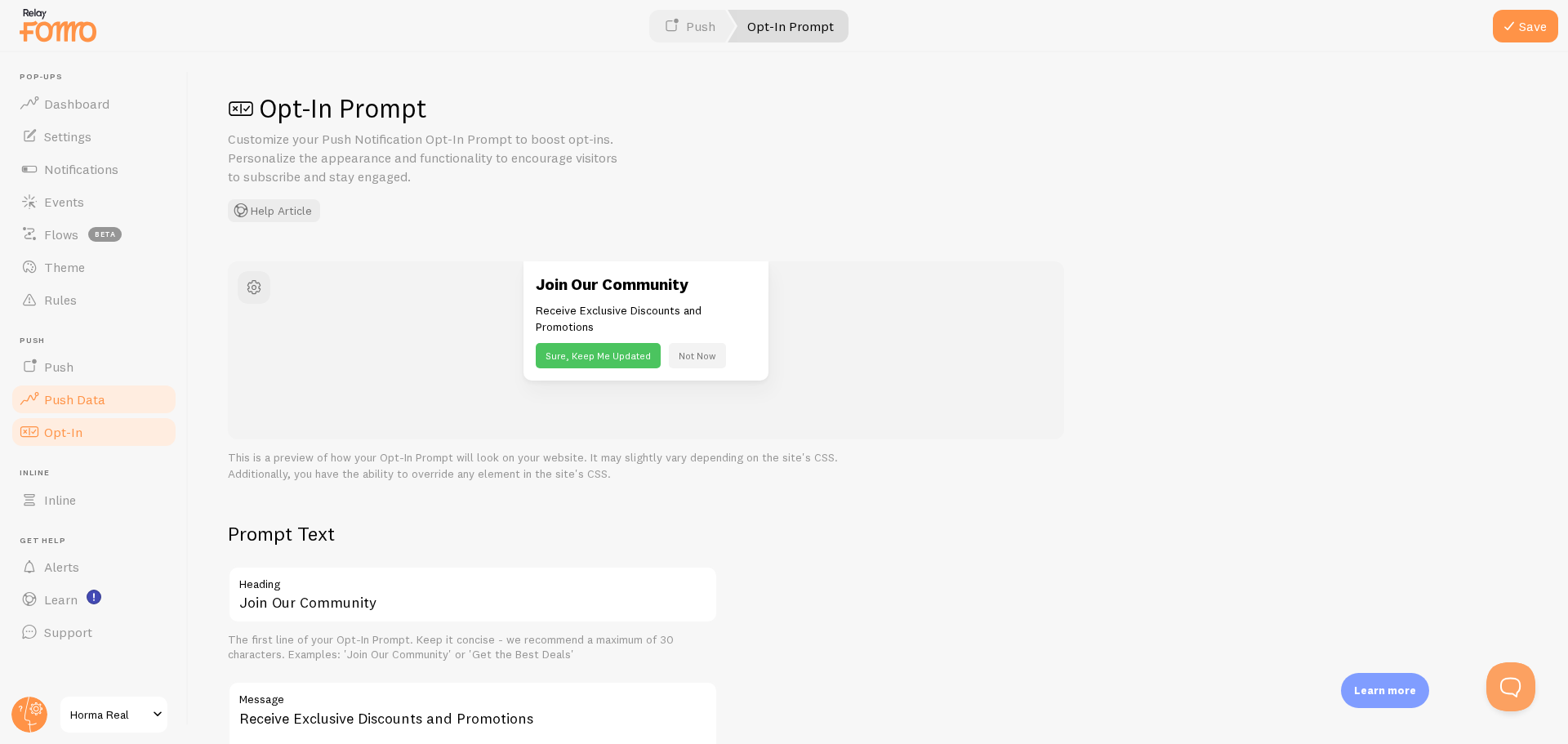
click at [112, 405] on link "Push Data" at bounding box center [94, 399] width 168 height 32
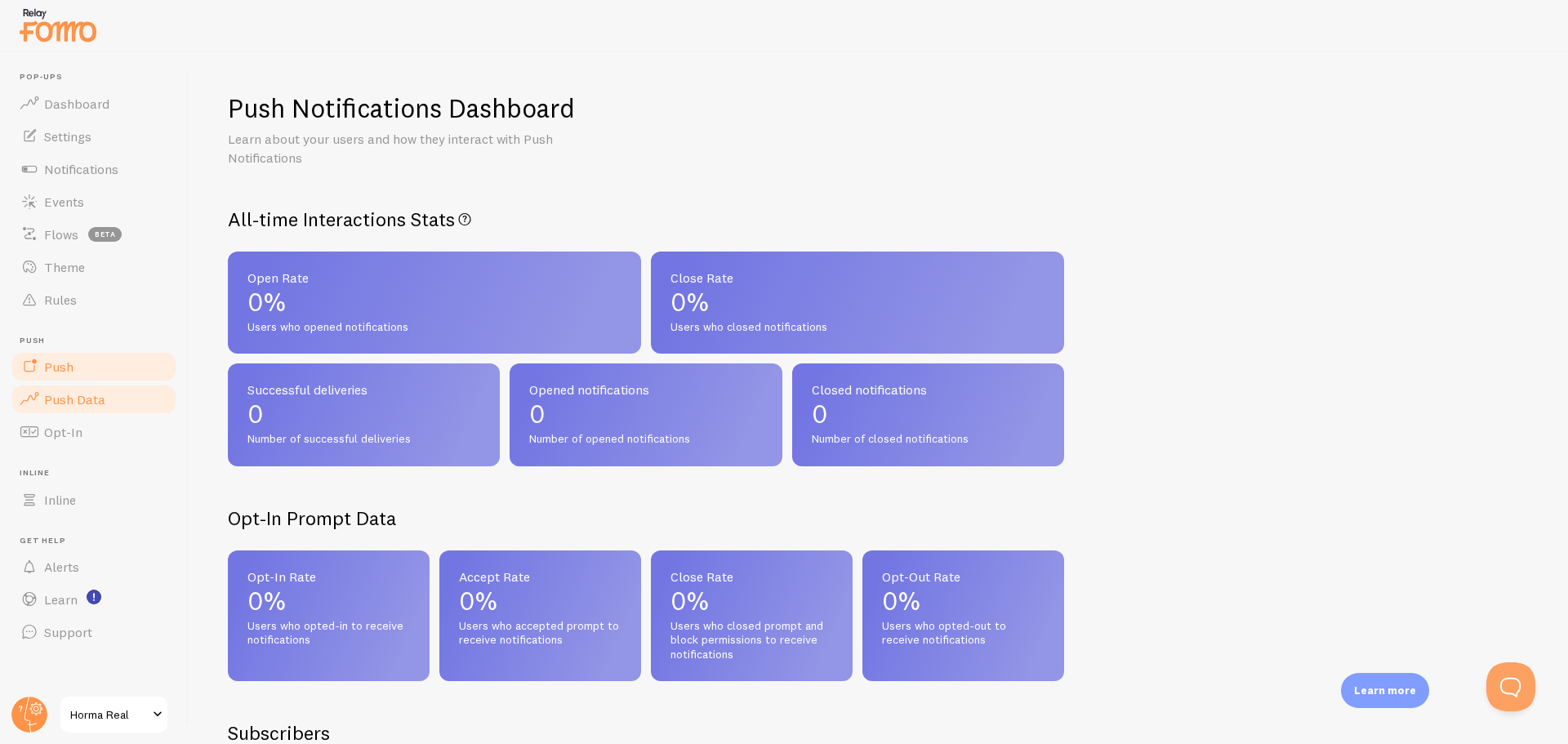
click at [104, 372] on link "Push" at bounding box center [94, 367] width 168 height 32
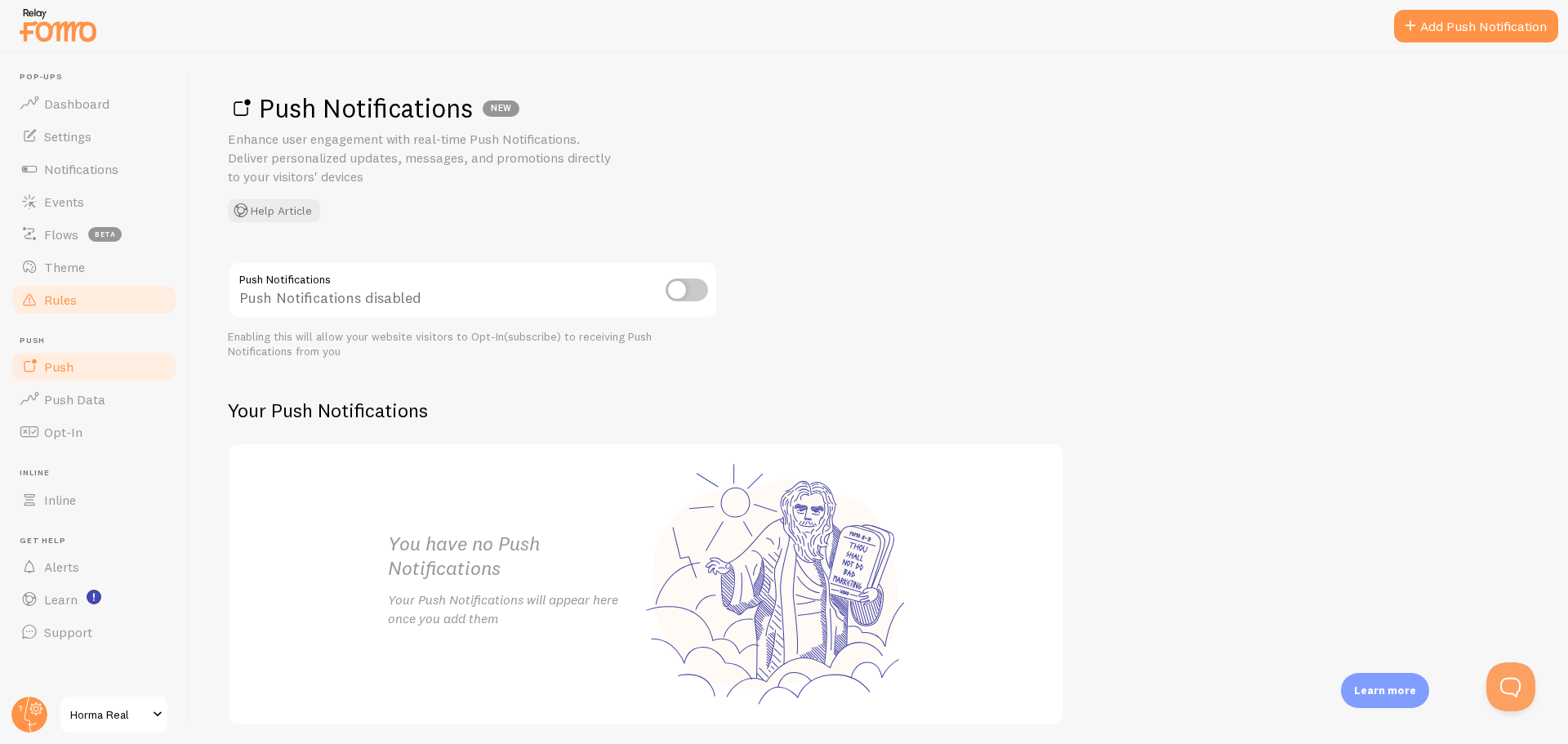
click at [104, 311] on link "Rules" at bounding box center [94, 299] width 168 height 32
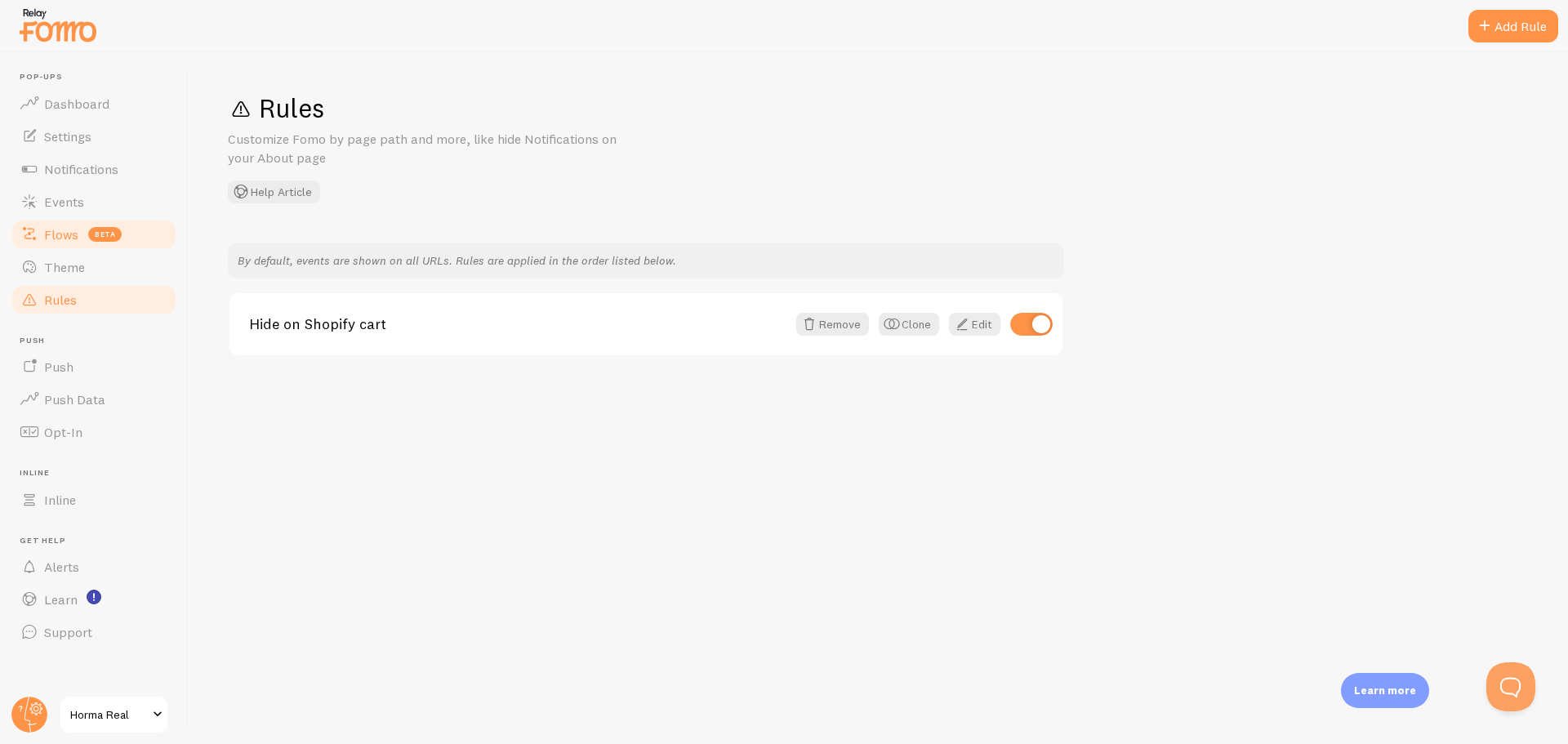
click at [98, 235] on span "beta" at bounding box center [104, 235] width 33 height 15
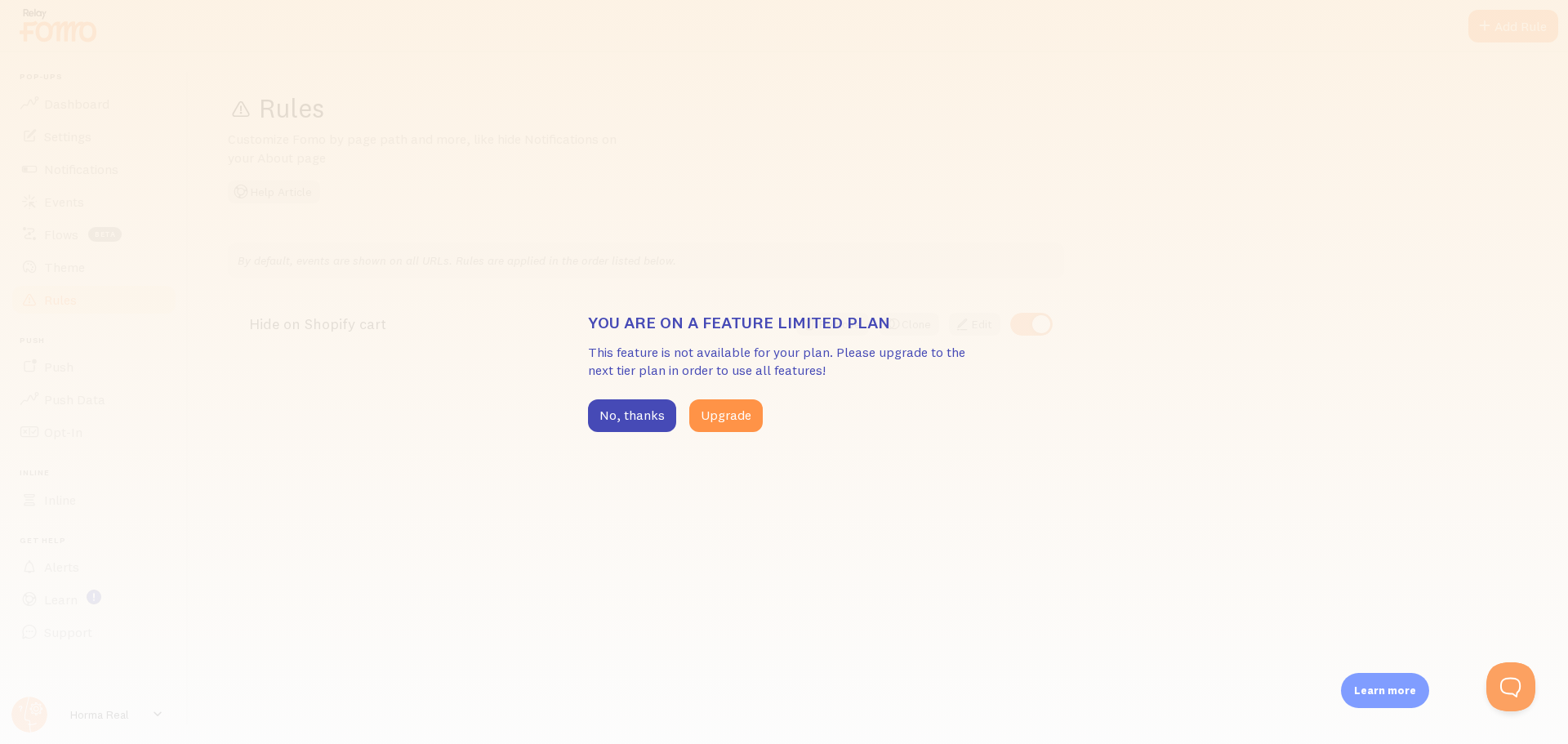
click at [119, 266] on div "You are on a feature limited plan This feature is not available for your plan. …" at bounding box center [784, 372] width 1568 height 744
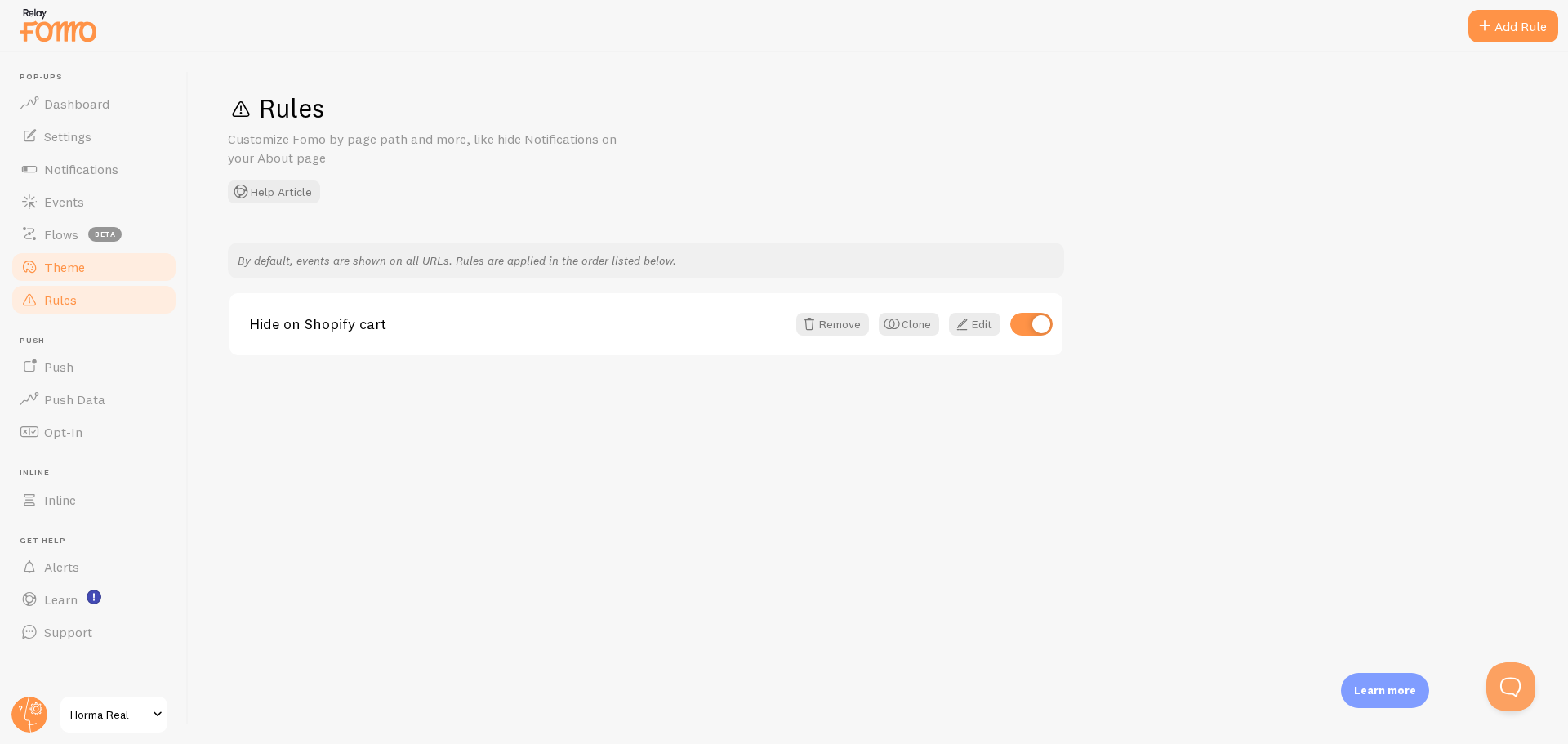
click at [118, 253] on link "Theme" at bounding box center [94, 266] width 168 height 32
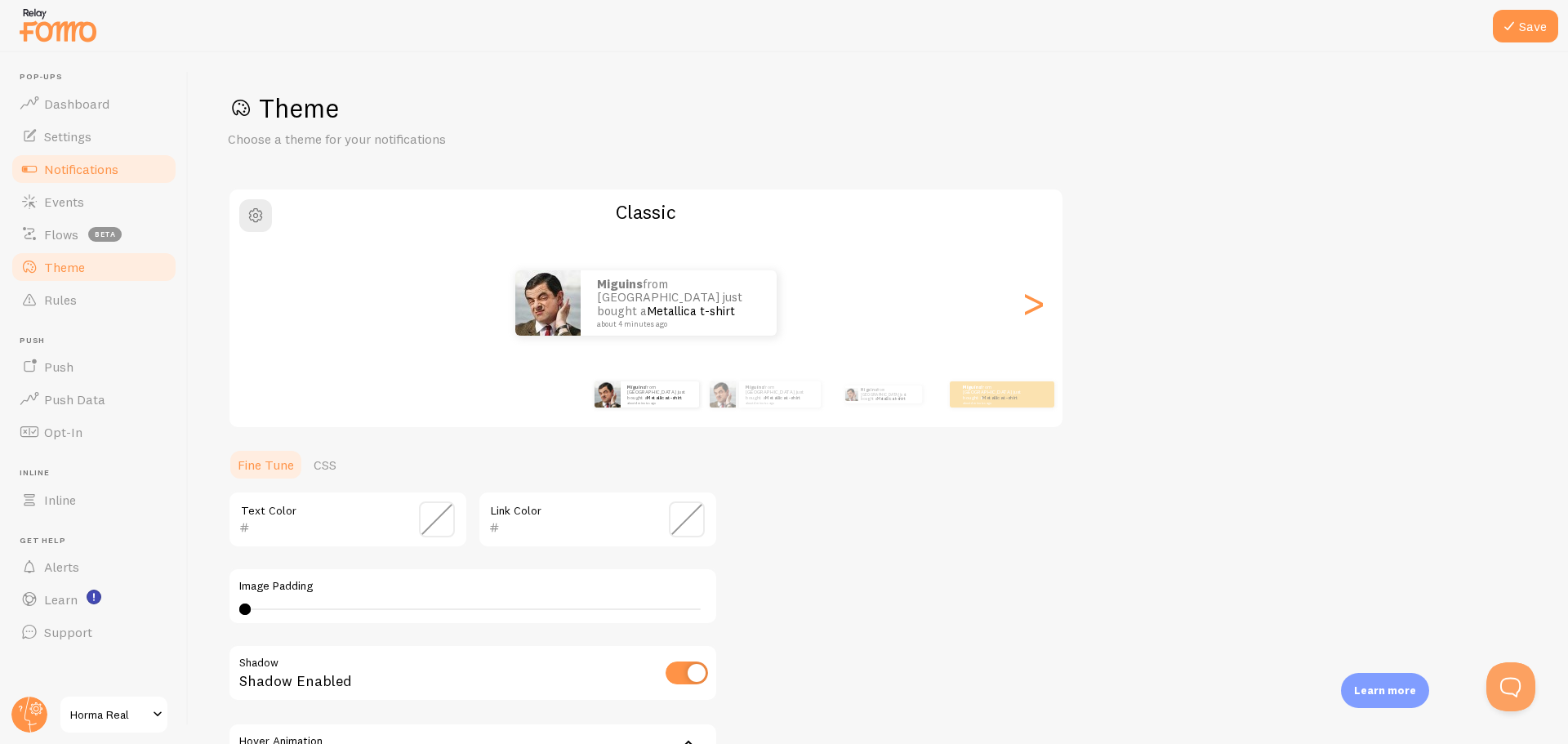
click at [56, 153] on link "Notifications" at bounding box center [94, 168] width 168 height 32
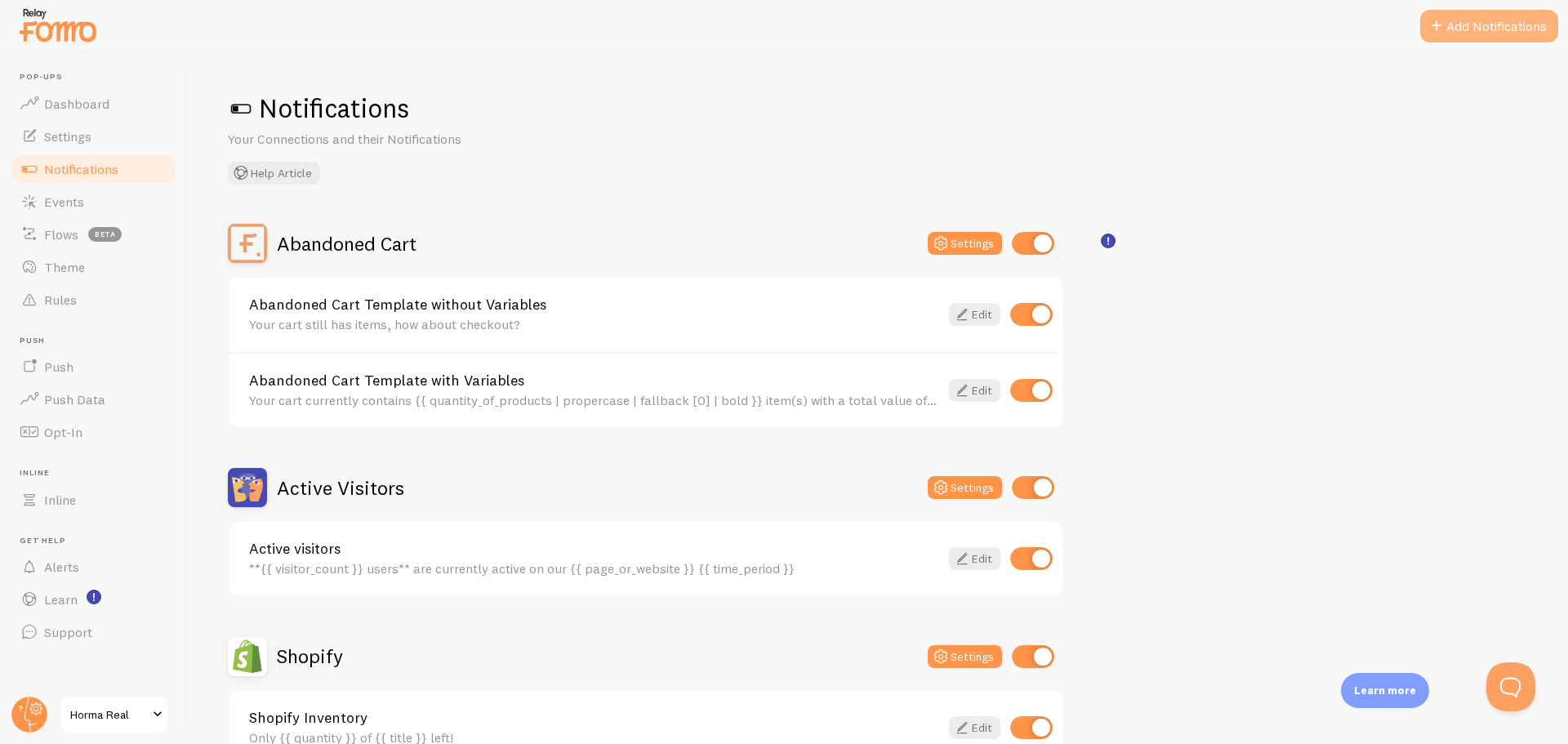
click at [1497, 31] on button "Add Notifications" at bounding box center [1489, 26] width 138 height 32
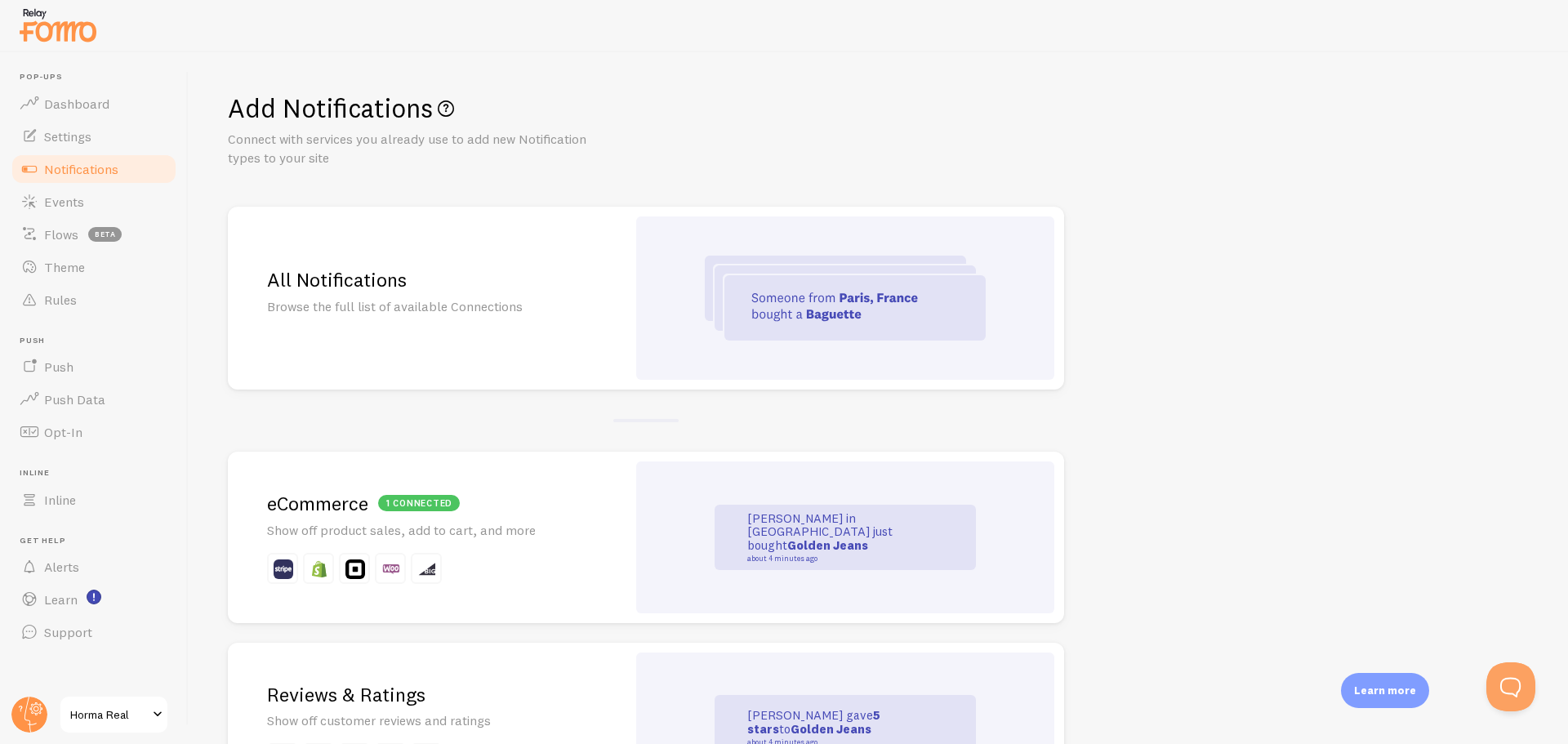
click at [575, 559] on p at bounding box center [427, 568] width 320 height 31
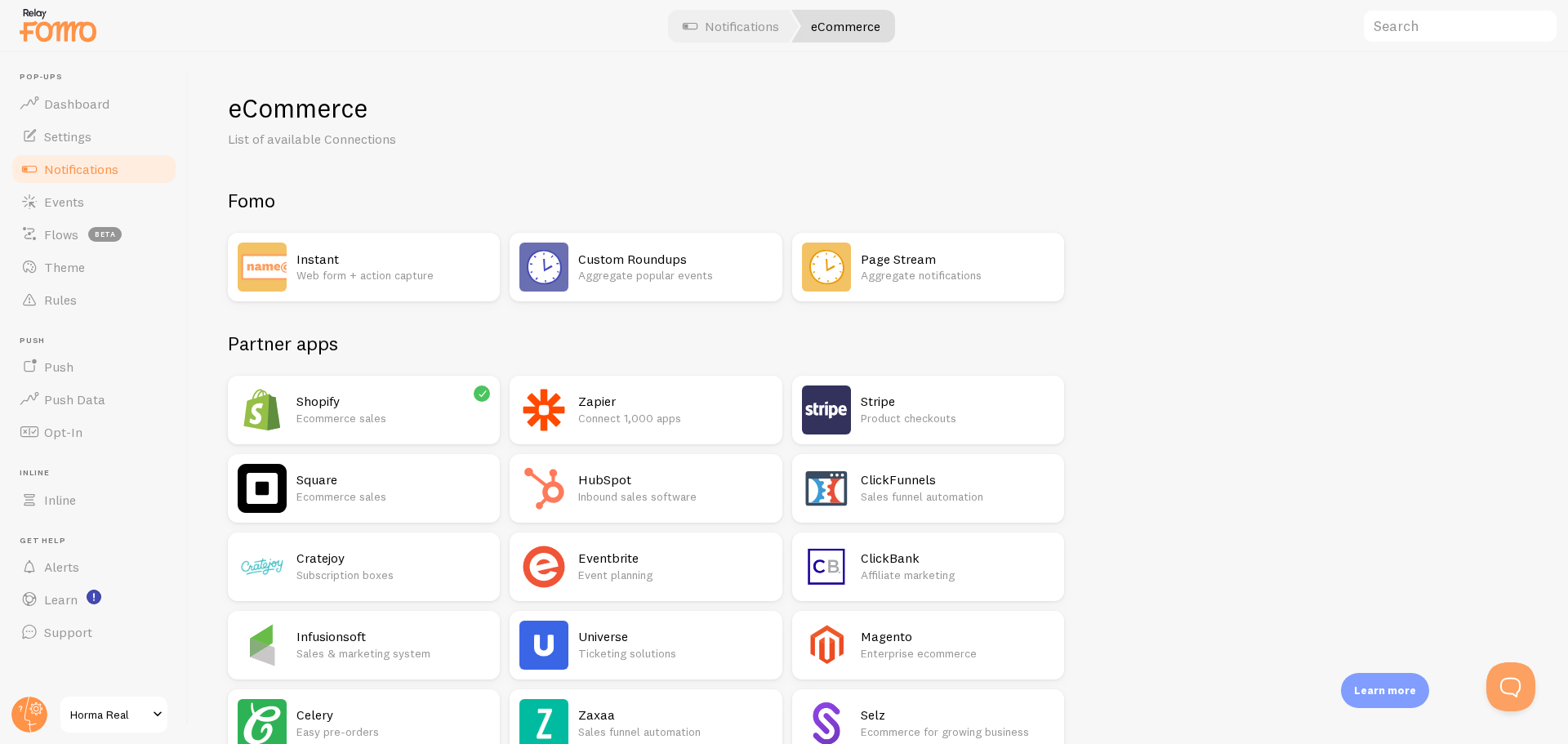
click at [357, 400] on h2 "Shopify" at bounding box center [393, 401] width 193 height 17
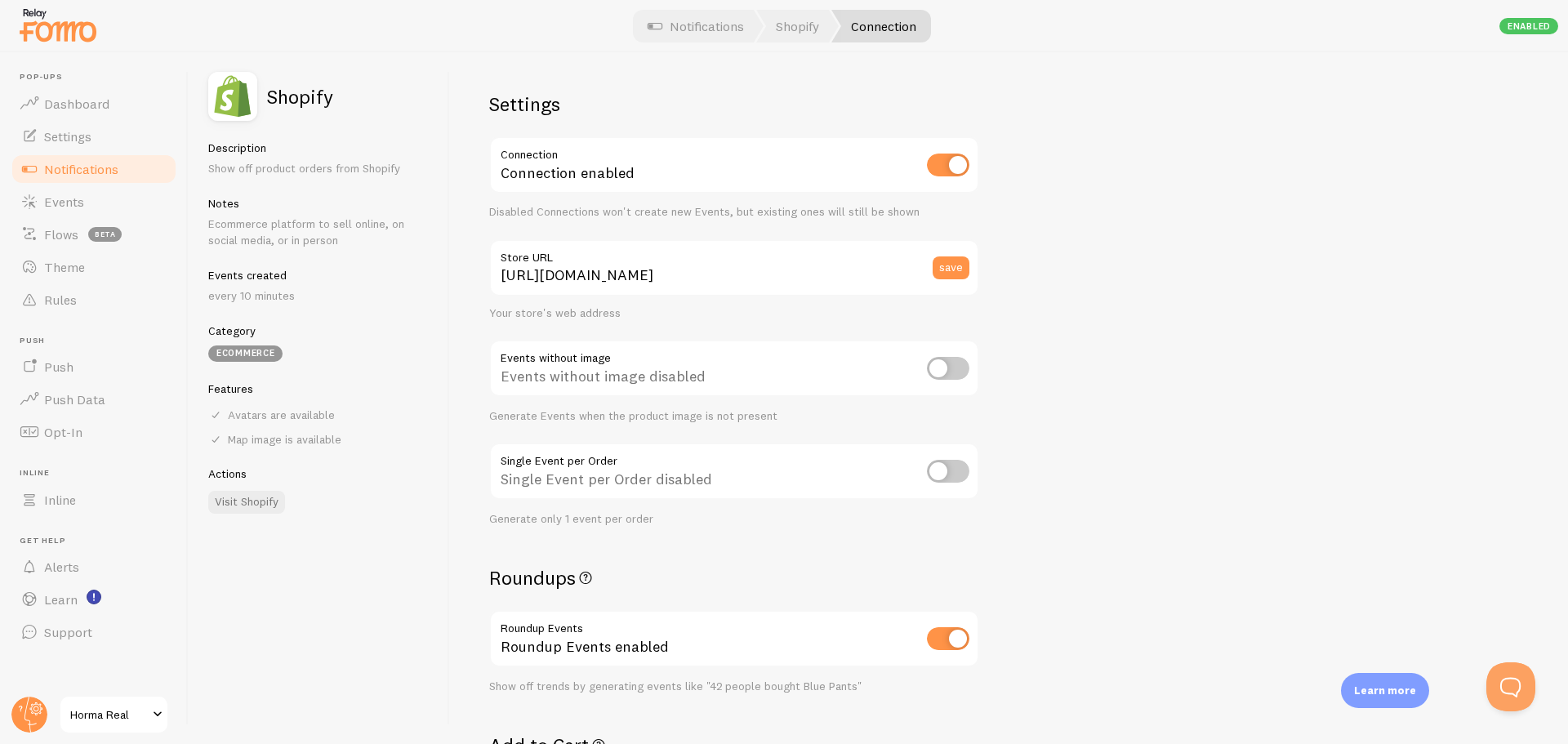
scroll to position [975, 0]
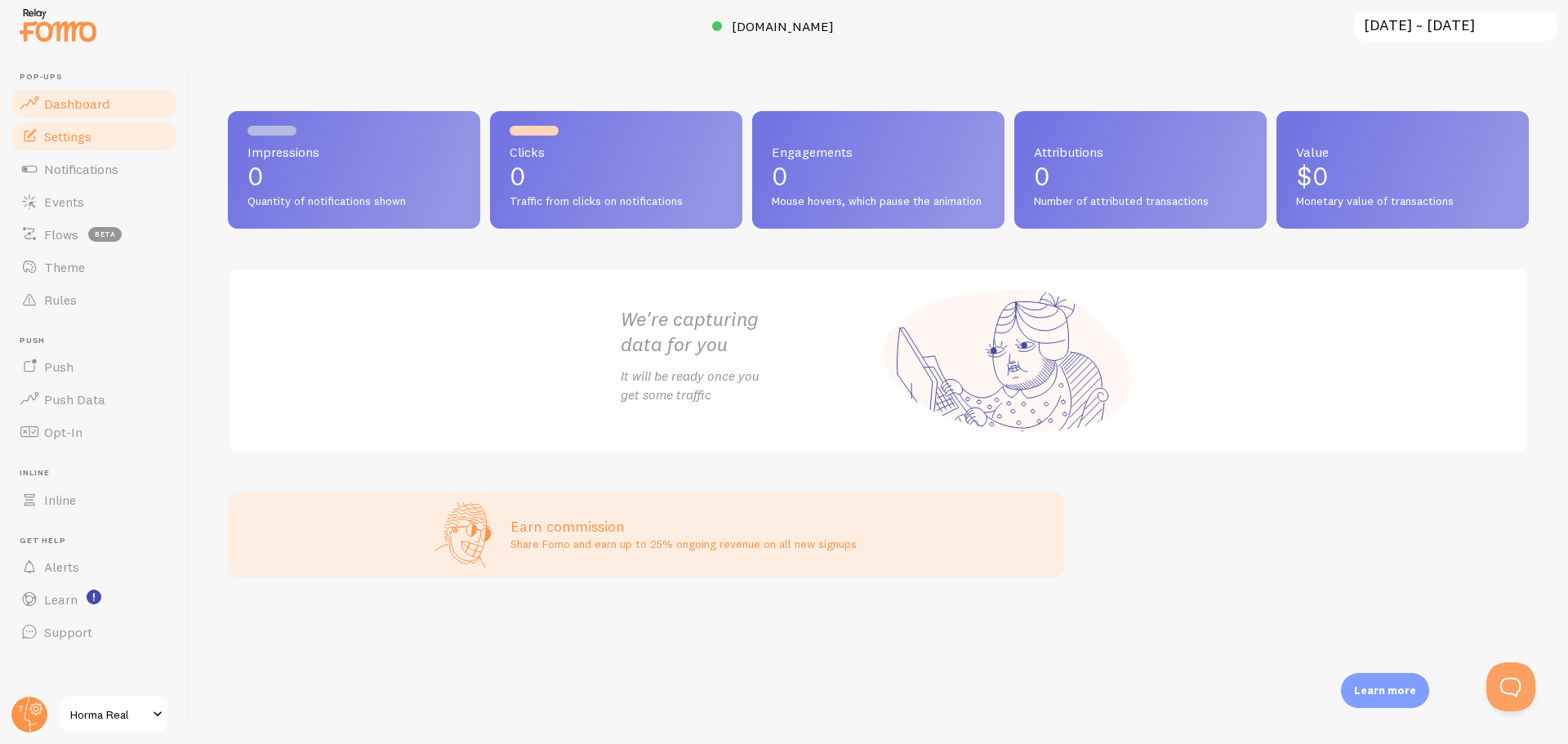
click at [107, 127] on link "Settings" at bounding box center [94, 136] width 168 height 32
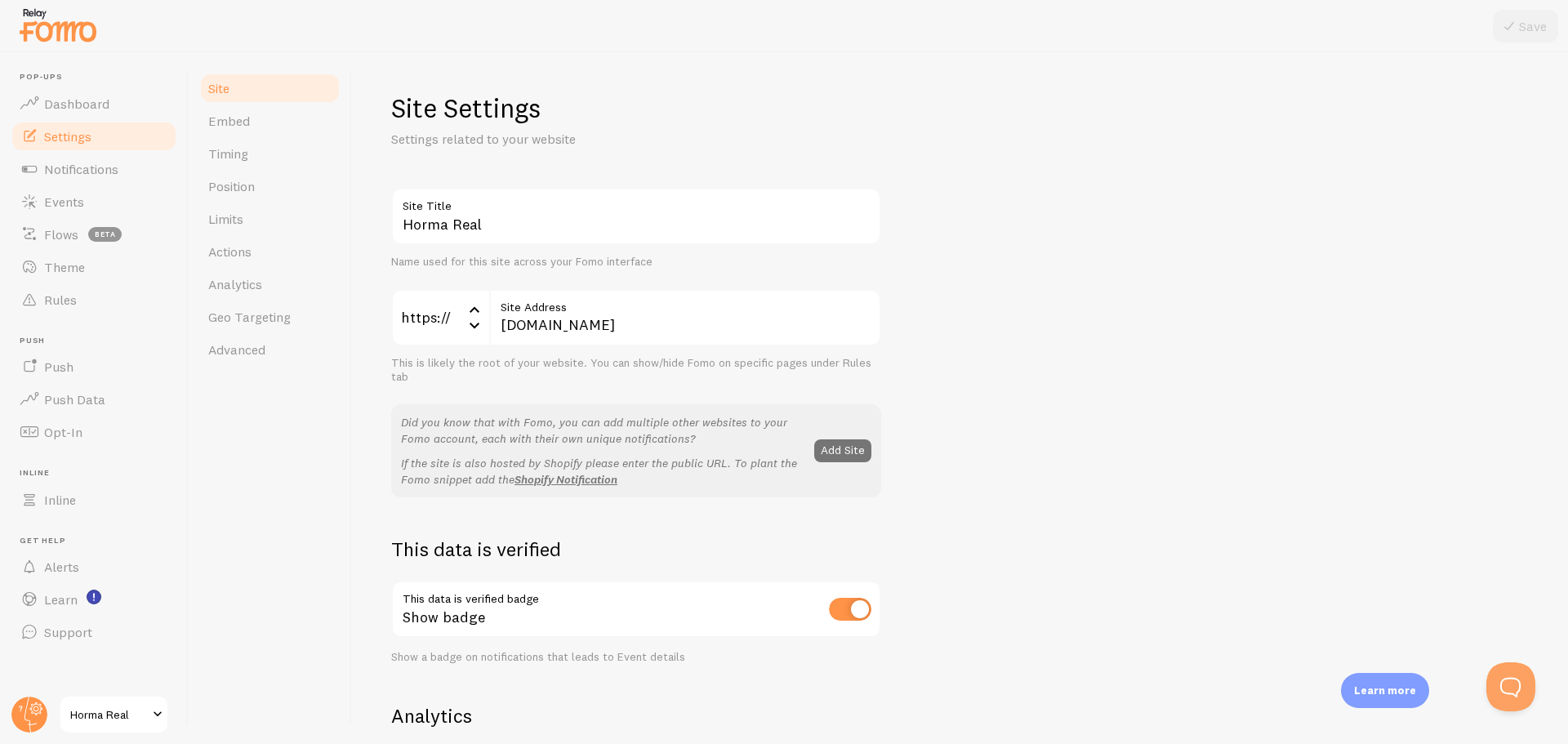
scroll to position [798, 0]
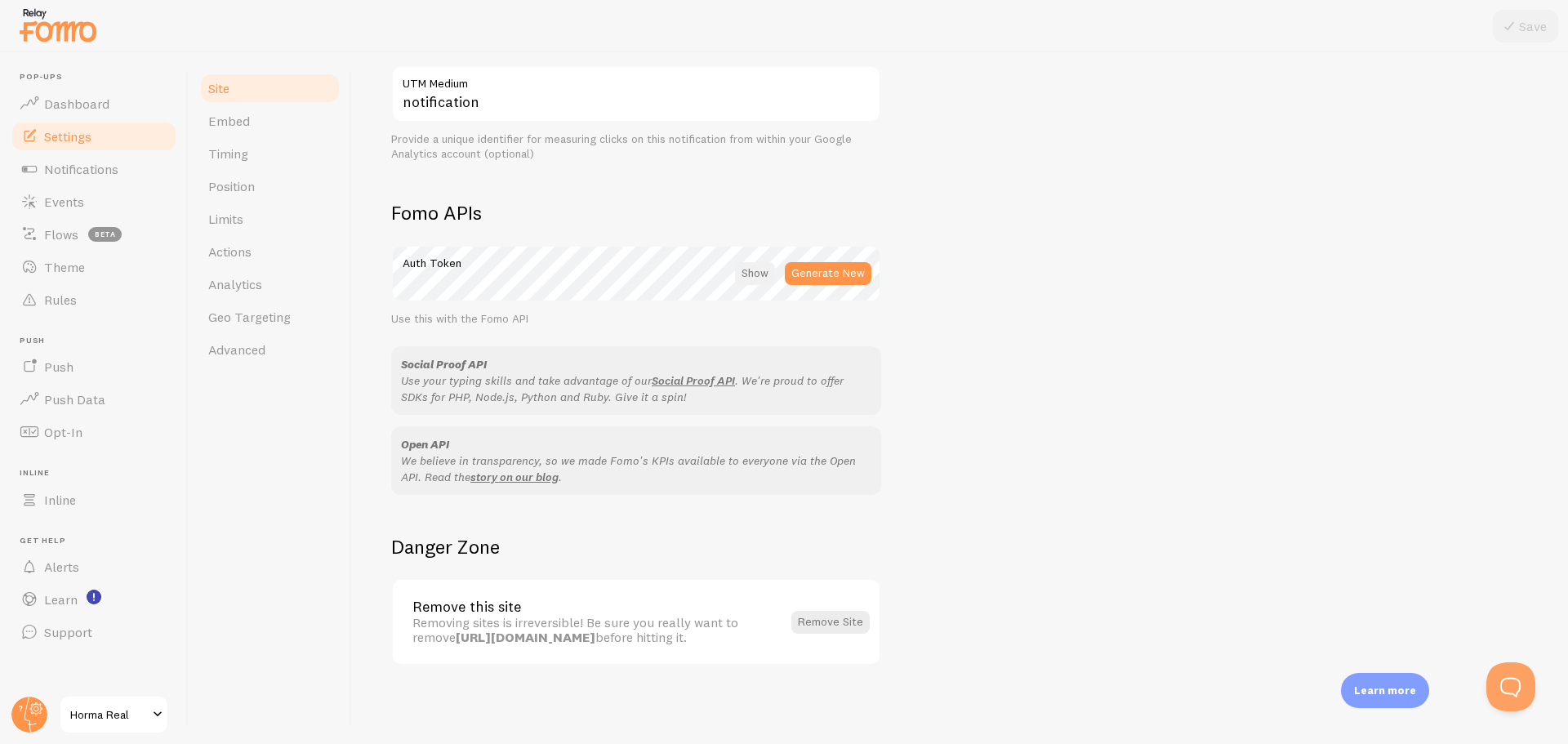
click at [769, 277] on div at bounding box center [755, 274] width 40 height 23
click at [121, 170] on link "Notifications" at bounding box center [94, 168] width 168 height 32
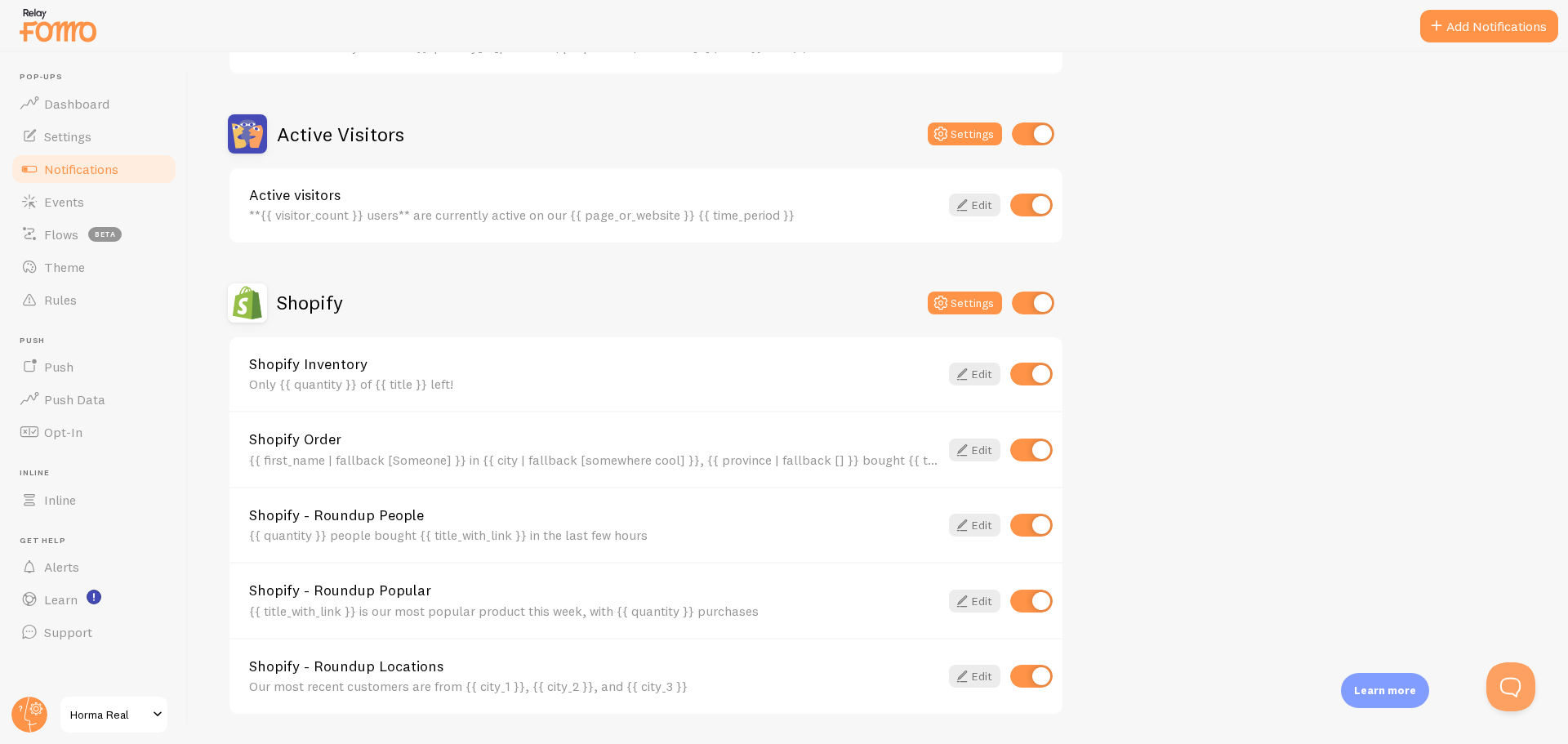
scroll to position [274, 0]
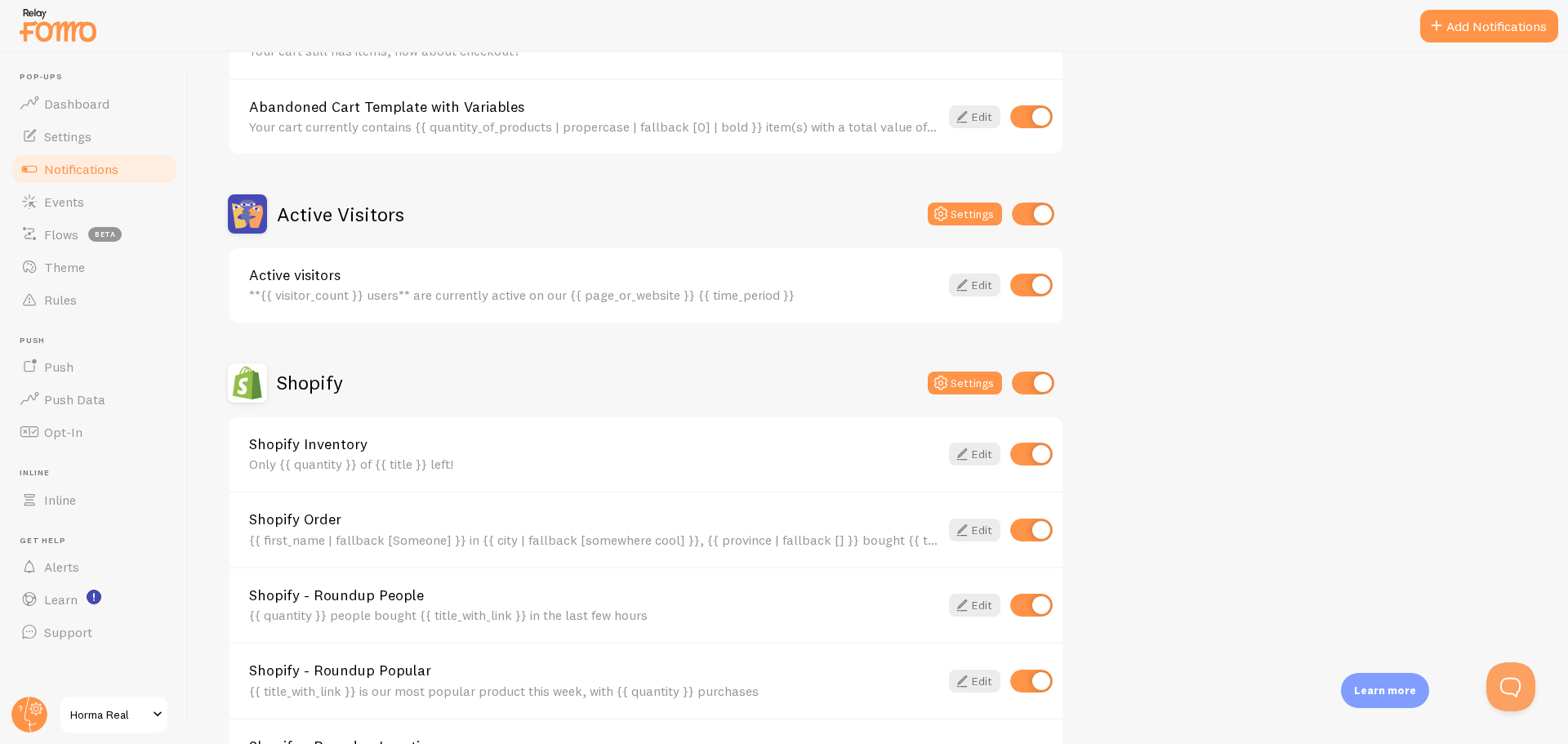
click at [643, 304] on div "Active visitors **{{ visitor_count }} users** are currently active on our {{ pa…" at bounding box center [646, 285] width 833 height 75
click at [643, 302] on div "**{{ visitor_count }} users** are currently active on our {{ page_or_website }}…" at bounding box center [594, 295] width 690 height 15
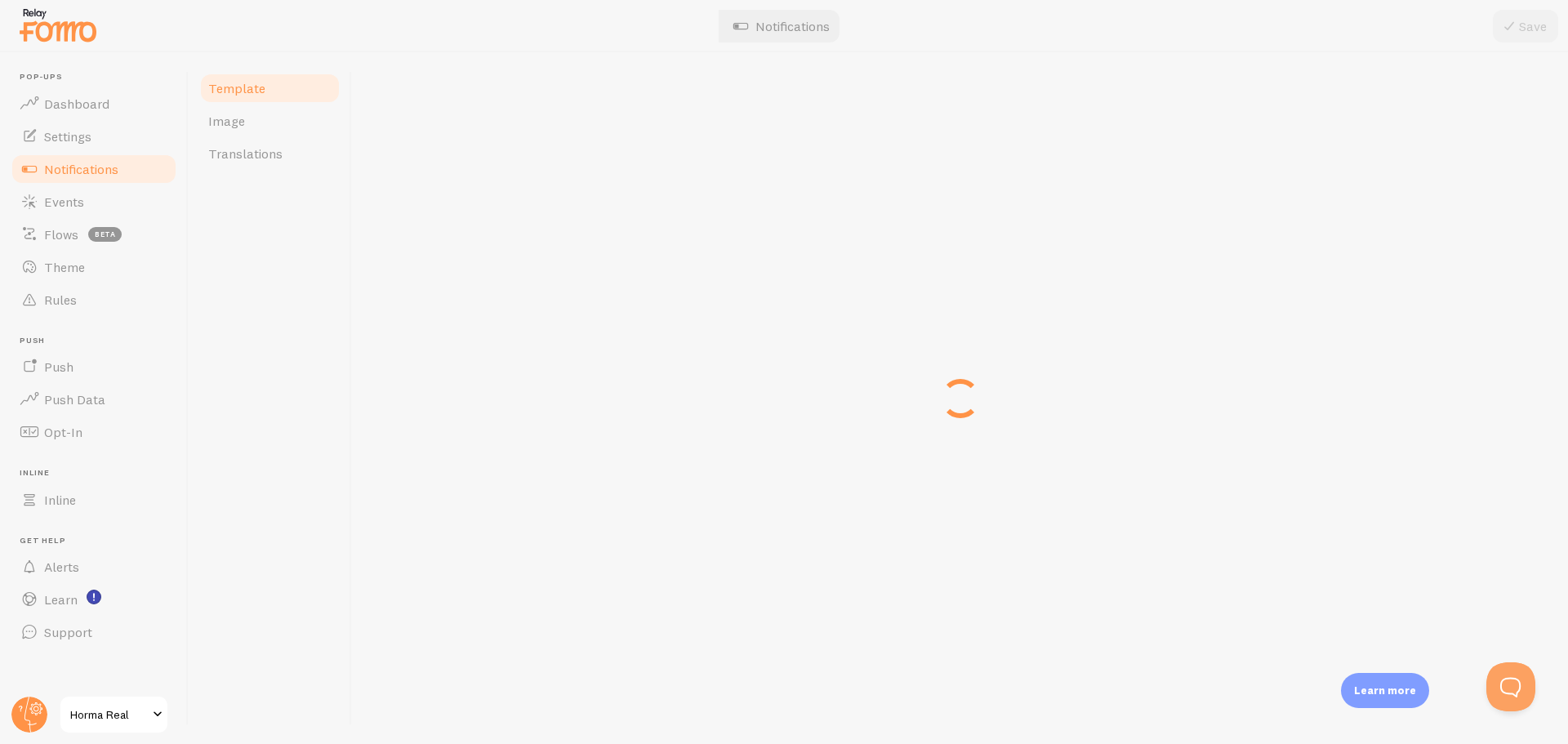
click at [643, 300] on div at bounding box center [960, 398] width 1216 height 692
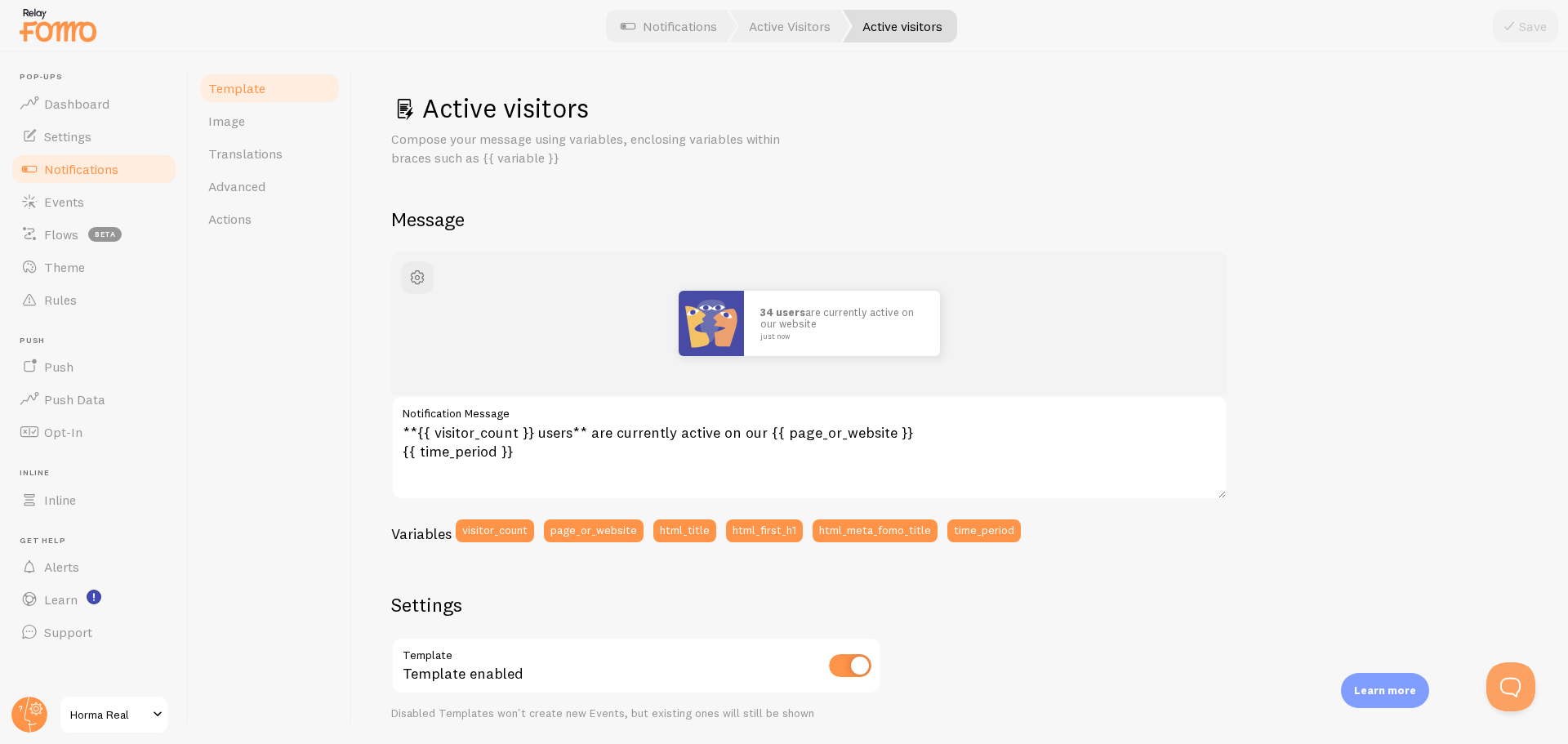
click at [735, 420] on label "Notification Message" at bounding box center [809, 409] width 837 height 27
click at [735, 420] on textarea "**{{ visitor_count }} users** are currently active on our {{ page_or_website }}…" at bounding box center [809, 448] width 837 height 105
click at [744, 427] on textarea "**{{ visitor_count }} users** are currently active on our {{ page_or_website }}…" at bounding box center [809, 448] width 837 height 105
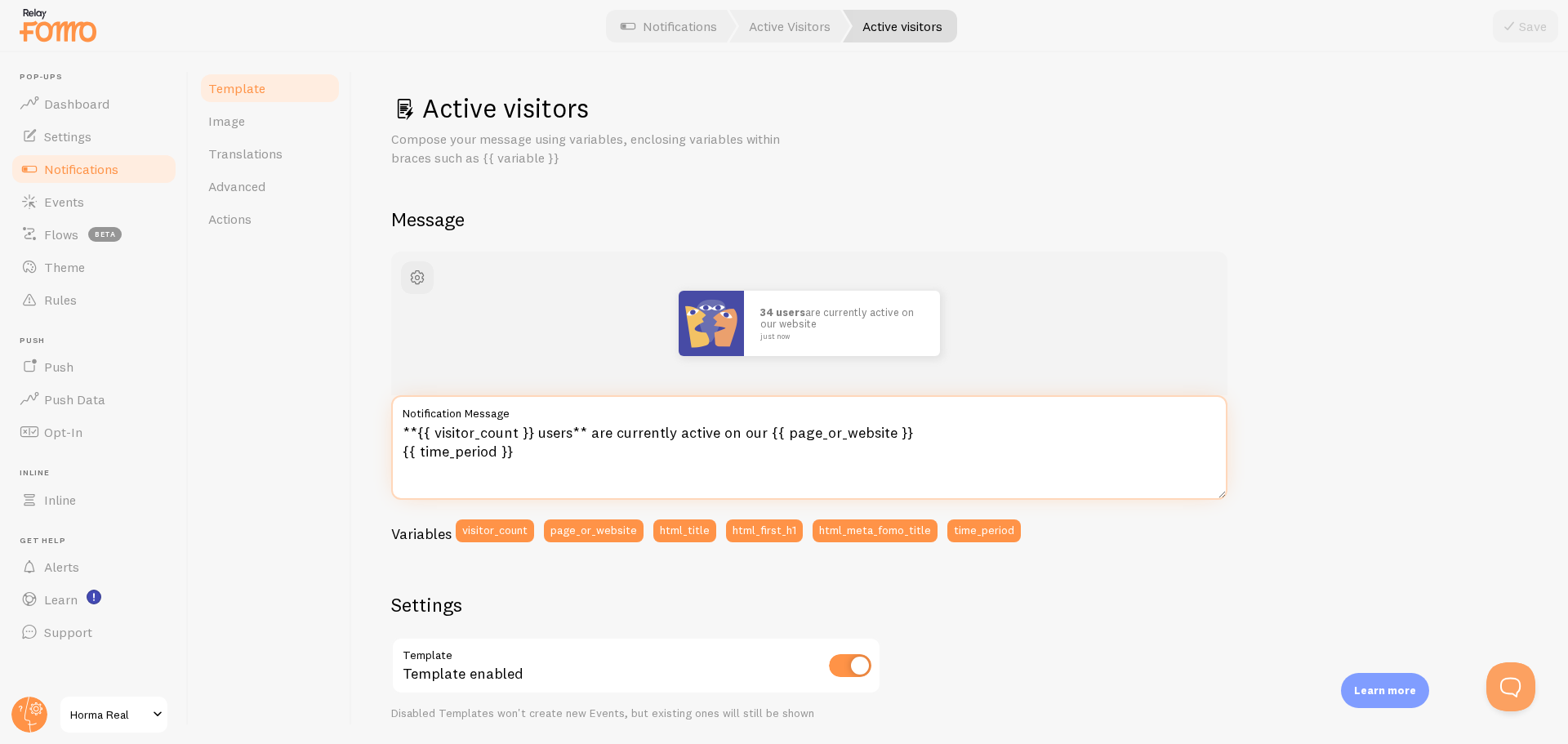
click at [744, 427] on textarea "**{{ visitor_count }} users** are currently active on our {{ page_or_website }}…" at bounding box center [809, 448] width 837 height 105
click at [818, 476] on textarea "**{{ visitor_count }} users** are currently active on our {{ page_or_website }}…" at bounding box center [809, 448] width 837 height 105
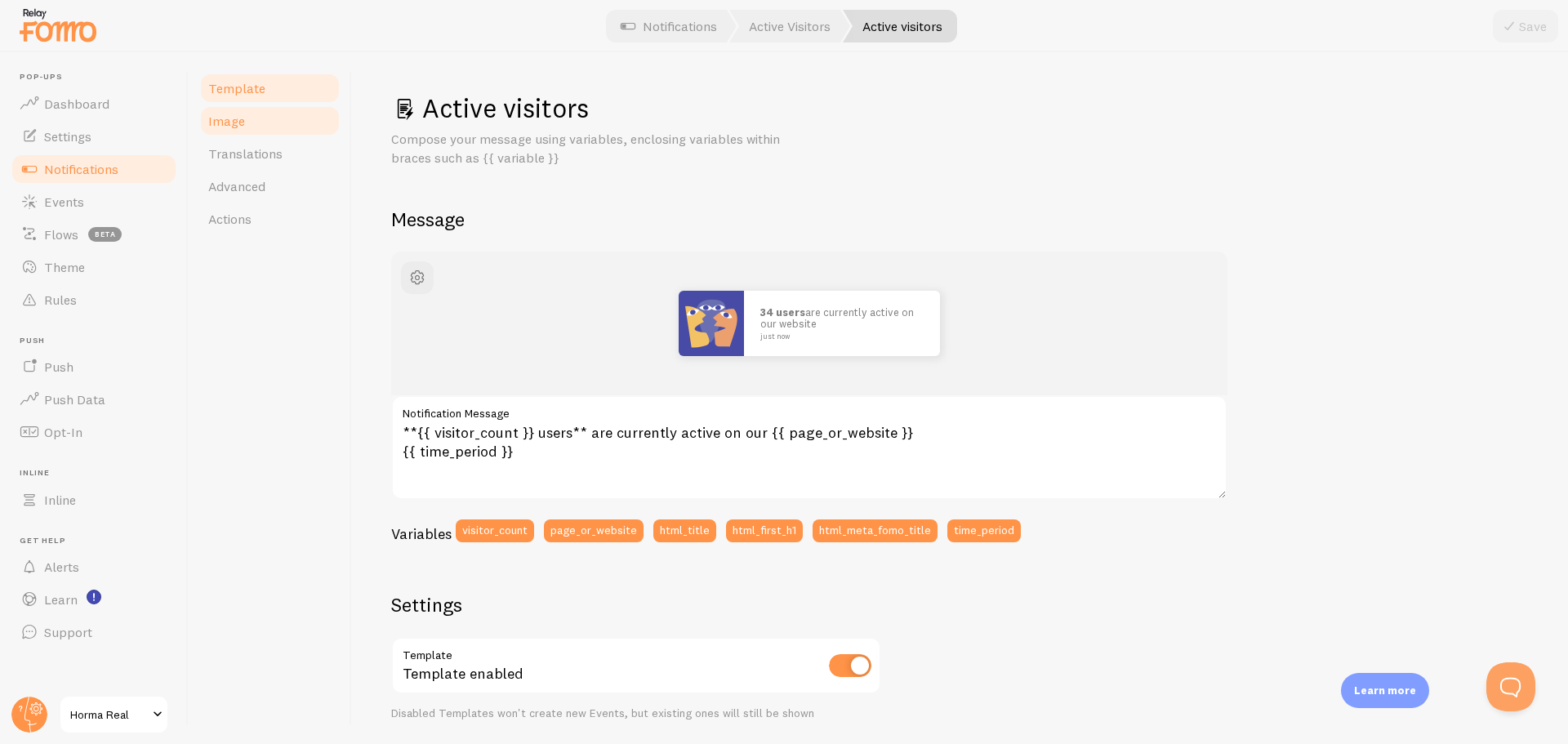
click at [301, 124] on link "Image" at bounding box center [269, 120] width 143 height 32
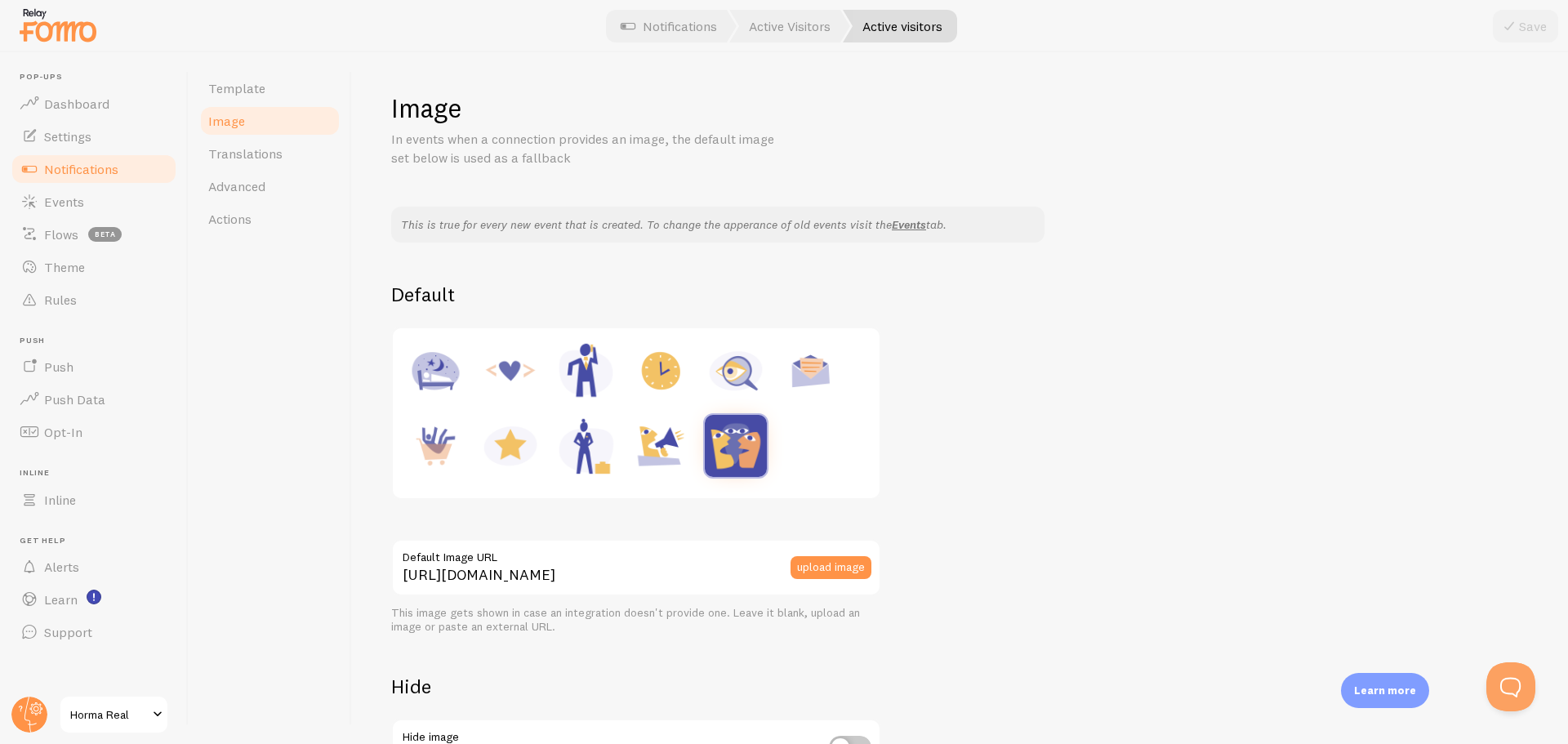
click at [745, 375] on img at bounding box center [735, 371] width 62 height 62
type input "https://fomo.com/images/widget/template_defaults/inquiry.jpg"
click at [260, 158] on span "Translations" at bounding box center [245, 153] width 75 height 17
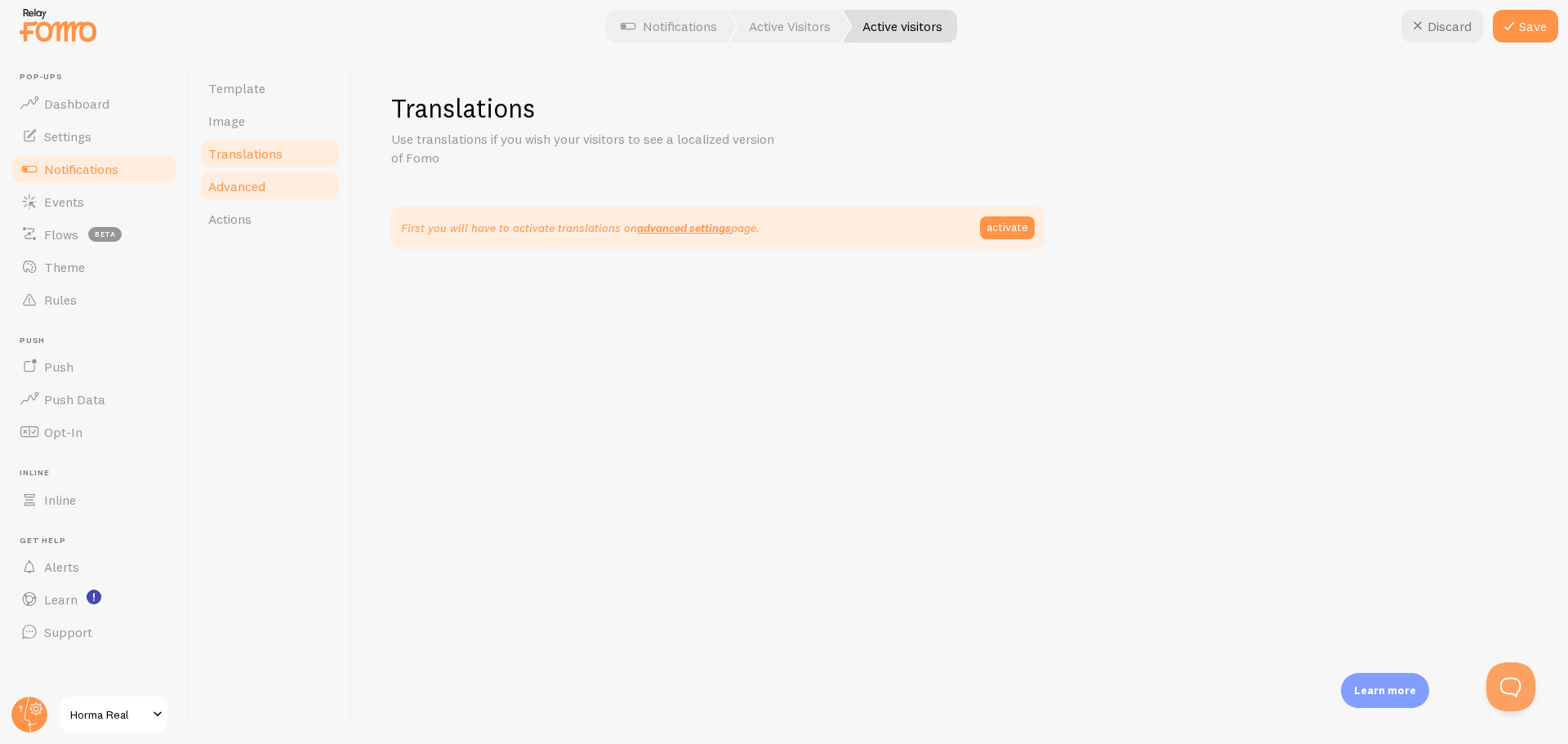
click at [253, 186] on span "Advanced" at bounding box center [236, 187] width 57 height 17
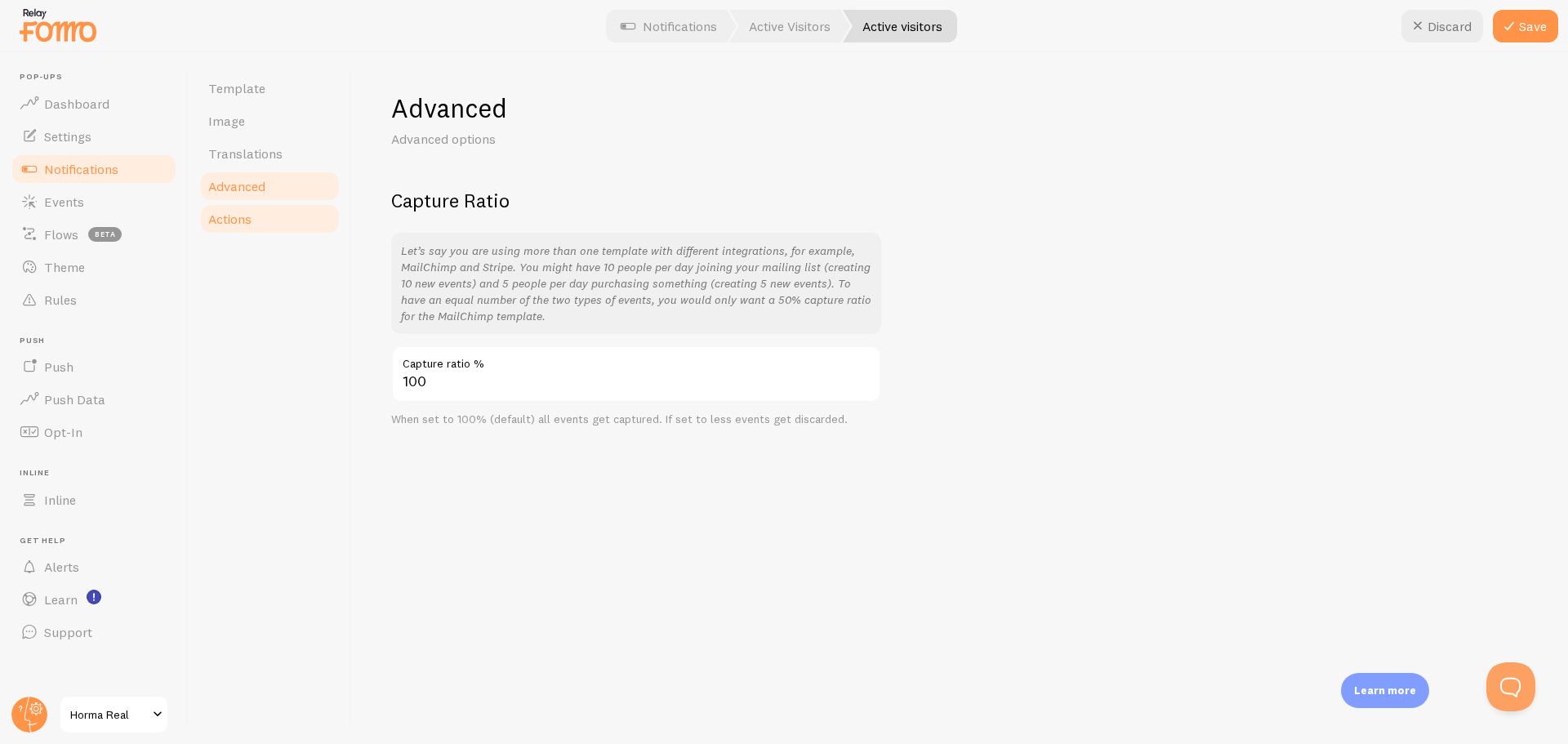
click at [252, 222] on link "Actions" at bounding box center [269, 218] width 143 height 32
